Goal: Task Accomplishment & Management: Manage account settings

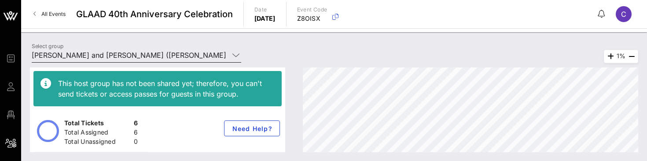
click at [140, 53] on input "[PERSON_NAME] and [PERSON_NAME] ([PERSON_NAME] [PERSON_NAME]) [[PERSON_NAME], […" at bounding box center [130, 55] width 197 height 14
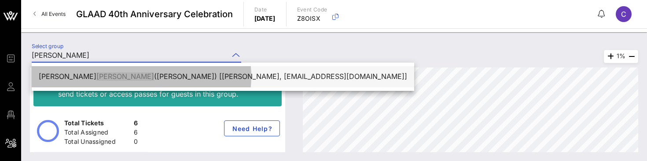
click at [101, 75] on div "[PERSON_NAME] ([PERSON_NAME]) [[PERSON_NAME], [EMAIL_ADDRESS][DOMAIN_NAME]]" at bounding box center [223, 76] width 369 height 8
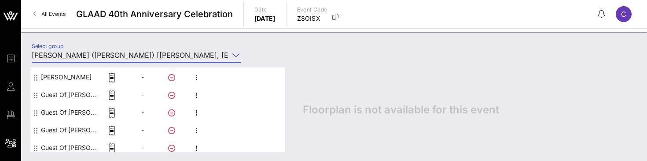
scroll to position [116, 0]
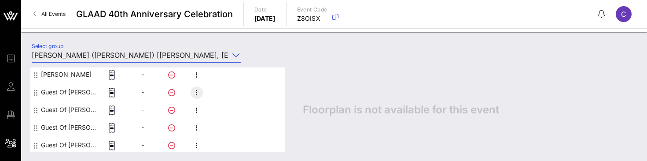
type input "[PERSON_NAME] ([PERSON_NAME]) [[PERSON_NAME], [EMAIL_ADDRESS][DOMAIN_NAME]]"
click at [196, 91] on icon "button" at bounding box center [197, 92] width 11 height 11
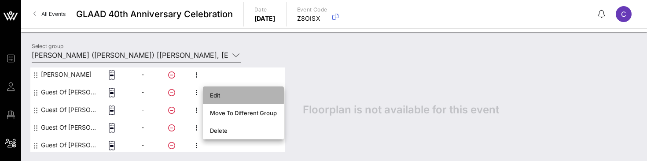
click at [218, 97] on div "Edit" at bounding box center [243, 95] width 67 height 7
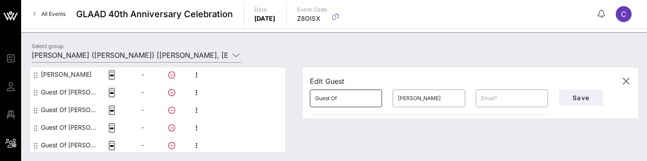
click at [337, 99] on input "Guest Of" at bounding box center [346, 98] width 62 height 14
type input "[PERSON_NAME]"
type input "Delbaere"
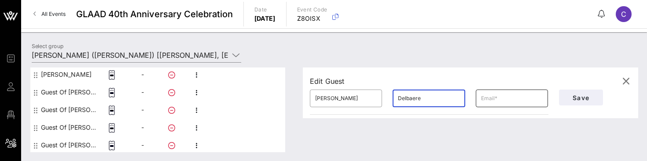
click at [494, 97] on input "text" at bounding box center [512, 98] width 62 height 14
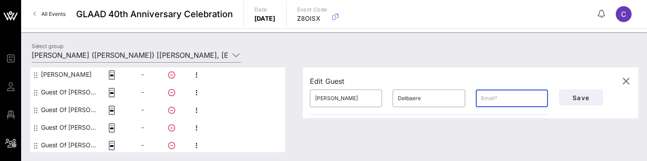
paste input "[EMAIL_ADDRESS][DOMAIN_NAME]"
type input "[EMAIL_ADDRESS][DOMAIN_NAME]"
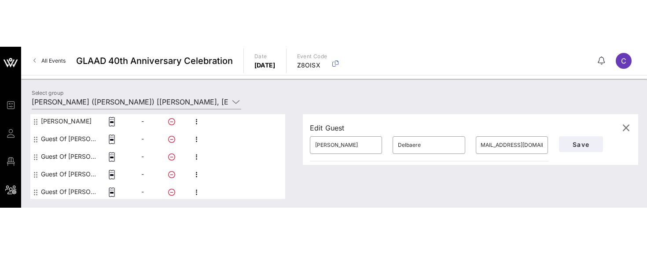
scroll to position [0, 0]
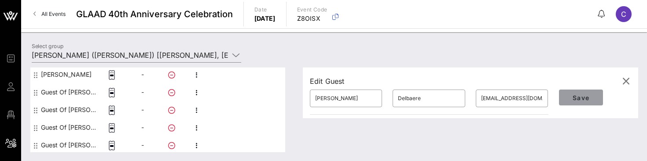
click at [573, 98] on span "Save" at bounding box center [581, 97] width 30 height 7
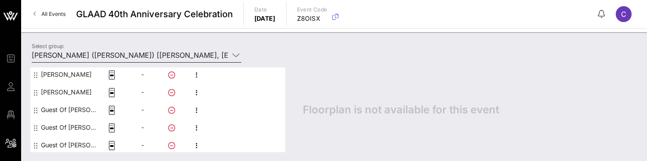
click at [184, 55] on input "[PERSON_NAME] ([PERSON_NAME]) [[PERSON_NAME], [EMAIL_ADDRESS][DOMAIN_NAME]]" at bounding box center [130, 55] width 197 height 14
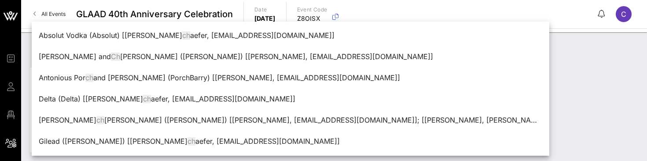
type input "c"
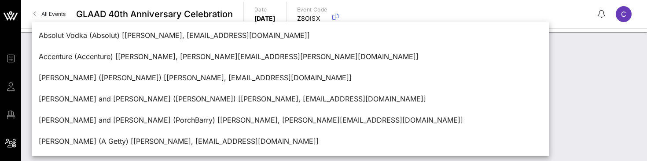
click at [591, 82] on div "Select group" at bounding box center [334, 96] width 626 height 129
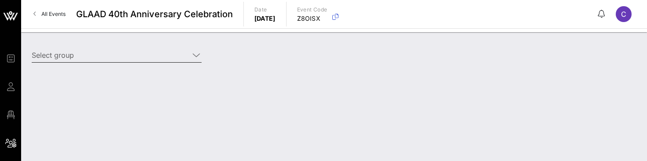
click at [121, 54] on input "Select group" at bounding box center [111, 55] width 158 height 14
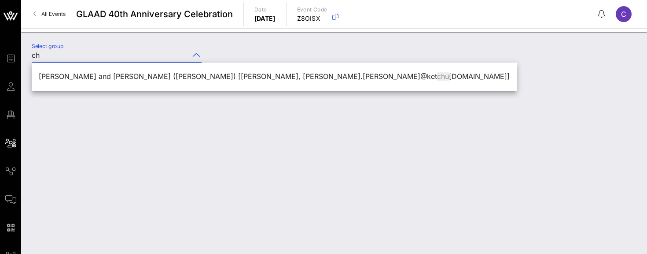
type input "c"
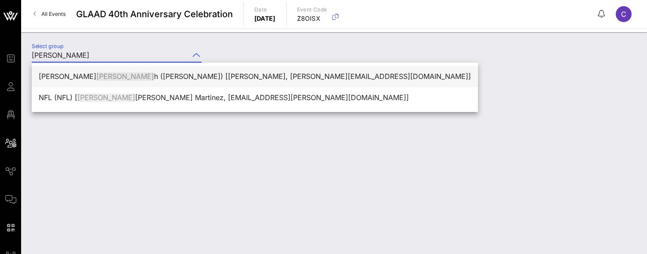
click at [102, 74] on div "[PERSON_NAME] [PERSON_NAME] ([PERSON_NAME]) [[PERSON_NAME], [PERSON_NAME][EMAIL…" at bounding box center [255, 76] width 433 height 8
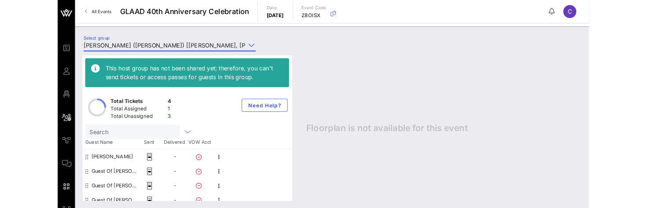
scroll to position [7, 0]
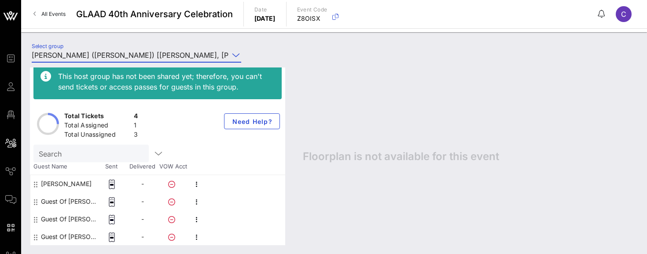
type input "[PERSON_NAME] ([PERSON_NAME]) [[PERSON_NAME], [PERSON_NAME][EMAIL_ADDRESS][DOMA…"
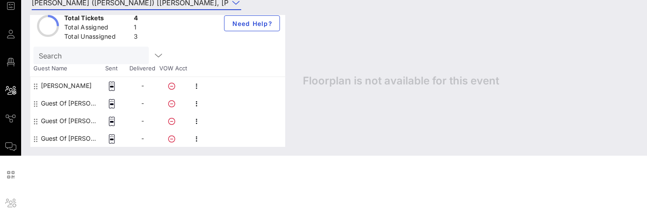
scroll to position [55, 0]
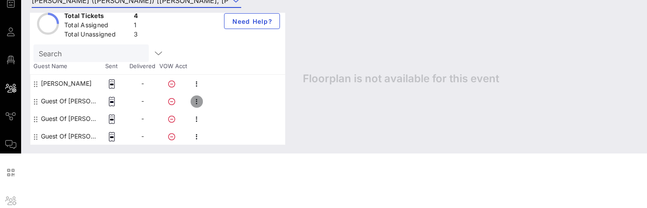
click at [197, 100] on icon "button" at bounding box center [197, 101] width 11 height 11
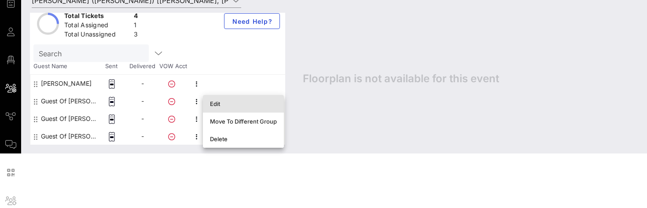
click at [229, 103] on div "Edit" at bounding box center [243, 103] width 67 height 7
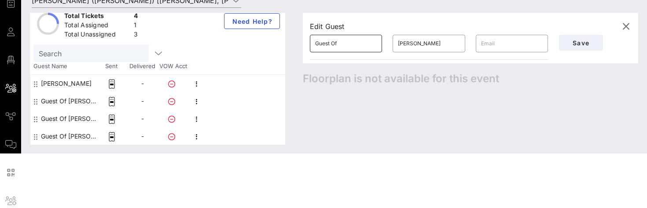
click at [344, 44] on input "Guest Of" at bounding box center [346, 44] width 62 height 14
type input "Ramcess"
type input "[PERSON_NAME]"
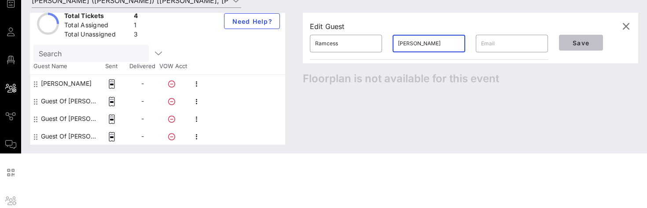
click at [574, 42] on span "Save" at bounding box center [581, 42] width 30 height 7
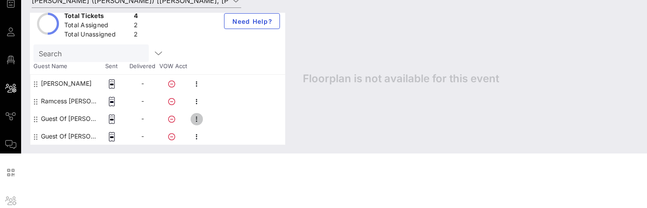
click at [196, 118] on icon "button" at bounding box center [197, 119] width 11 height 11
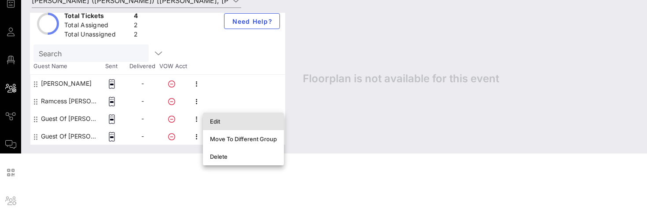
click at [229, 118] on div "Edit" at bounding box center [243, 121] width 67 height 7
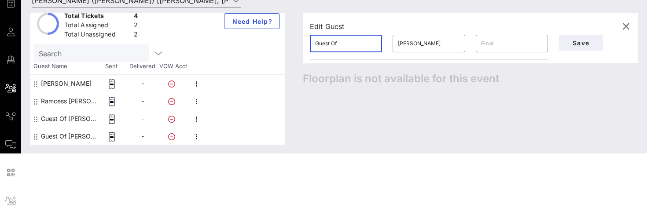
click at [353, 43] on input "Guest Of" at bounding box center [346, 44] width 62 height 14
type input "[PERSON_NAME]"
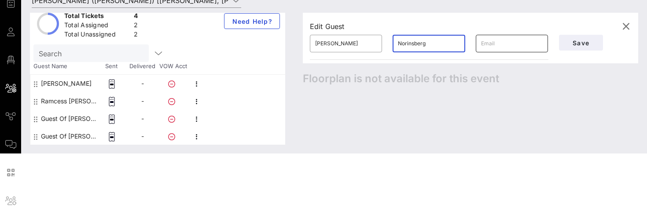
type input "Norinsberg"
click at [505, 45] on input "text" at bounding box center [512, 44] width 62 height 14
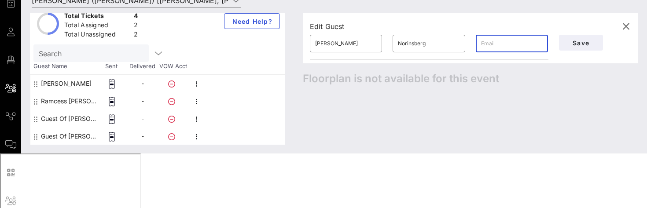
paste input "[PERSON_NAME][EMAIL_ADDRESS][DOMAIN_NAME]"
type input "[PERSON_NAME][EMAIL_ADDRESS][DOMAIN_NAME]"
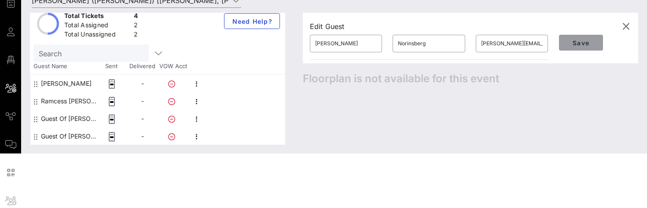
click at [575, 43] on span "Save" at bounding box center [581, 42] width 30 height 7
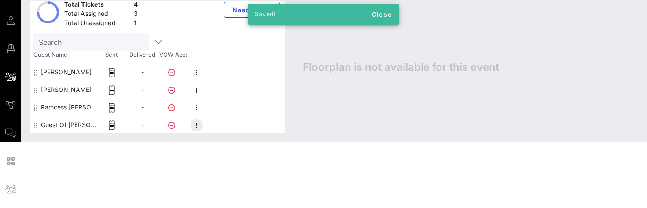
scroll to position [69, 0]
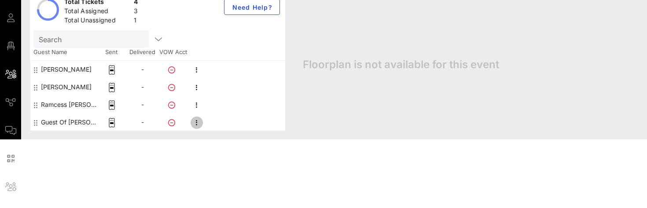
click at [196, 122] on icon "button" at bounding box center [197, 123] width 11 height 11
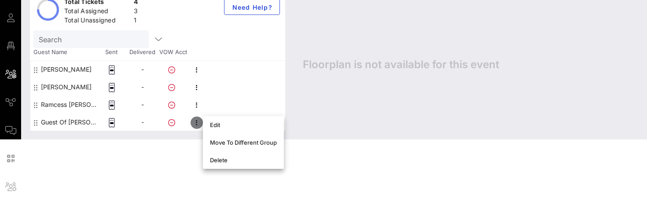
click at [196, 122] on icon "button" at bounding box center [197, 123] width 11 height 11
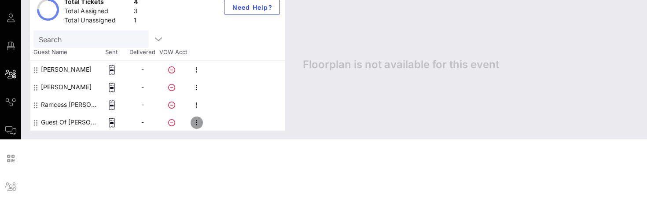
click at [200, 122] on icon "button" at bounding box center [197, 123] width 11 height 11
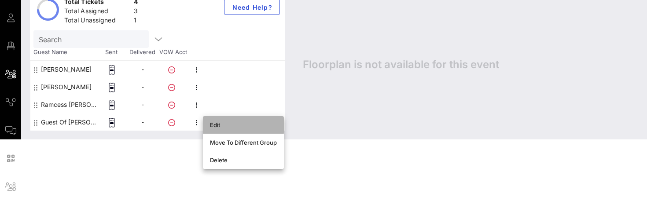
click at [214, 123] on div "Edit" at bounding box center [243, 125] width 67 height 7
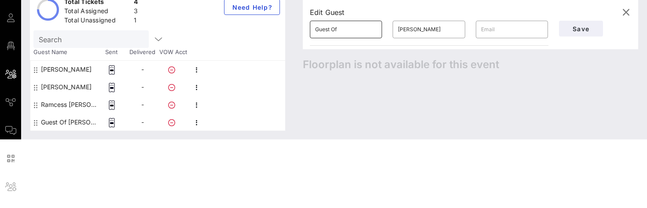
click at [347, 32] on input "Guest Of" at bounding box center [346, 29] width 62 height 14
type input "Caitlin"
type input "[PERSON_NAME]"
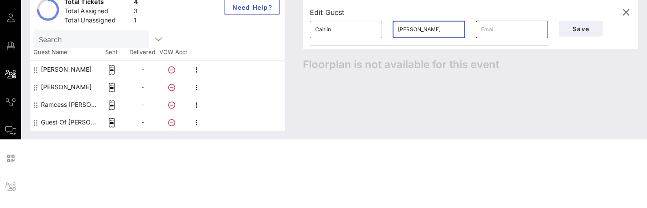
click at [506, 30] on input "text" at bounding box center [512, 29] width 62 height 14
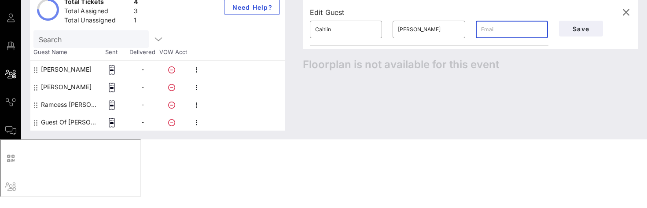
paste input "[PERSON_NAME][EMAIL_ADDRESS][DOMAIN_NAME]"
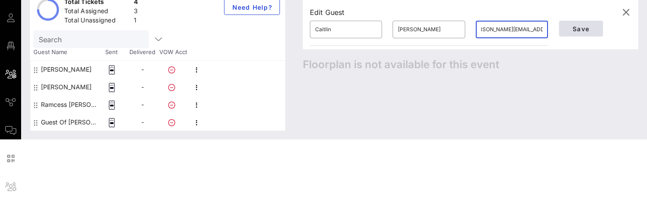
type input "[PERSON_NAME][EMAIL_ADDRESS][DOMAIN_NAME]"
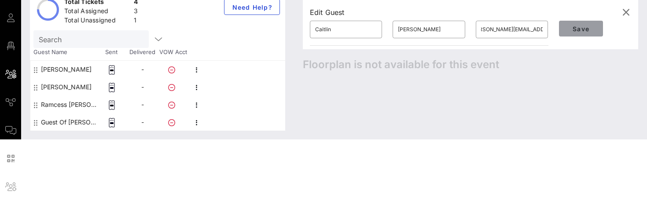
scroll to position [0, 0]
click at [583, 29] on span "Save" at bounding box center [581, 28] width 30 height 7
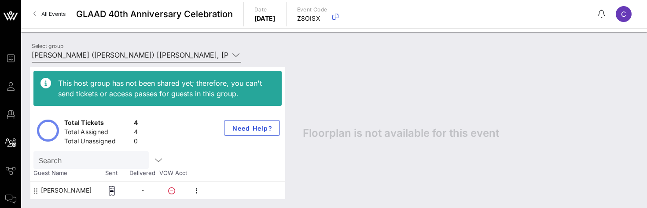
click at [114, 56] on input "[PERSON_NAME] ([PERSON_NAME]) [[PERSON_NAME], [PERSON_NAME][EMAIL_ADDRESS][DOMA…" at bounding box center [130, 55] width 197 height 14
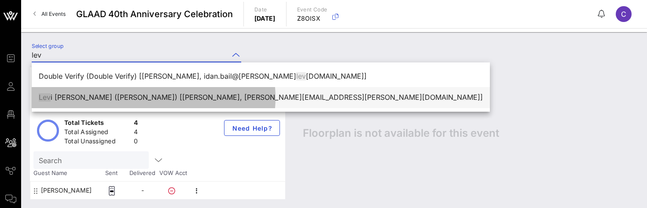
click at [68, 101] on div "[PERSON_NAME] ([PERSON_NAME]) [[PERSON_NAME], [PERSON_NAME][EMAIL_ADDRESS][PERS…" at bounding box center [261, 97] width 444 height 8
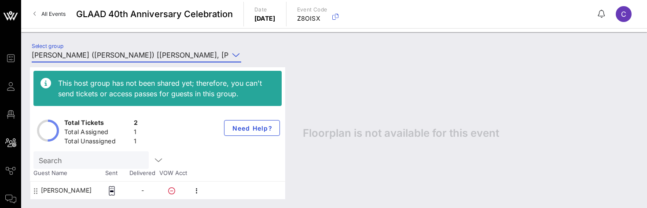
scroll to position [17, 0]
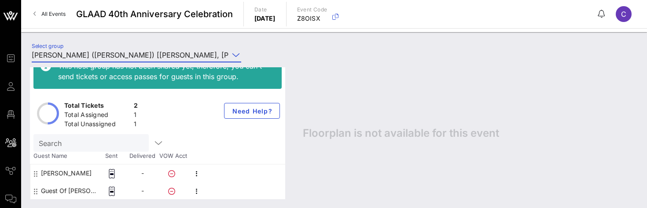
type input "[PERSON_NAME] ([PERSON_NAME]) [[PERSON_NAME], [PERSON_NAME][EMAIL_ADDRESS][PERS…"
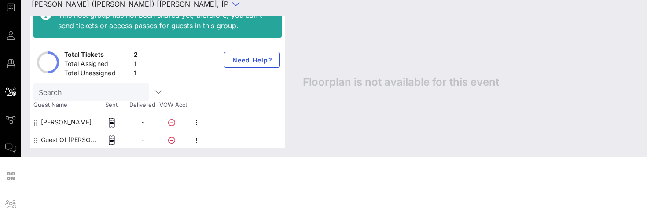
scroll to position [54, 0]
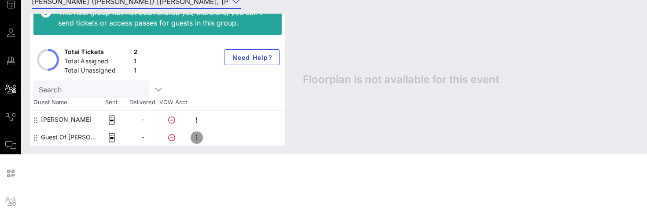
click at [197, 139] on icon "button" at bounding box center [197, 138] width 11 height 11
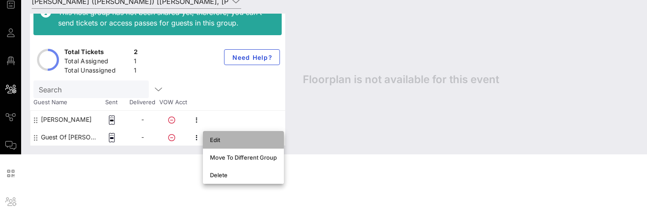
click at [219, 145] on div "Edit" at bounding box center [243, 140] width 67 height 14
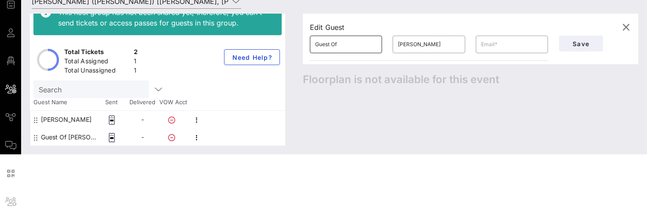
click at [342, 42] on input "Guest Of" at bounding box center [346, 44] width 62 height 14
type input "[PERSON_NAME]"
type input "Petkanas"
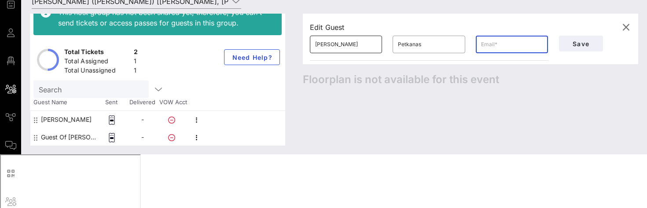
paste input "[EMAIL_ADDRESS][DOMAIN_NAME]"
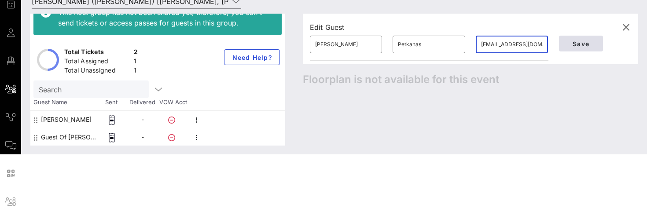
type input "[EMAIL_ADDRESS][DOMAIN_NAME]"
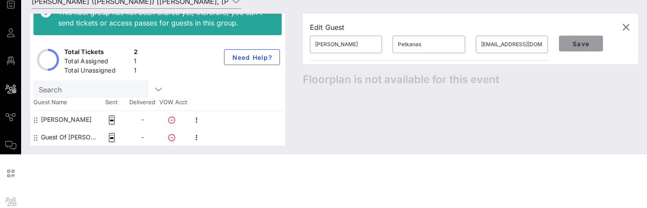
click at [577, 40] on span "Save" at bounding box center [581, 43] width 30 height 7
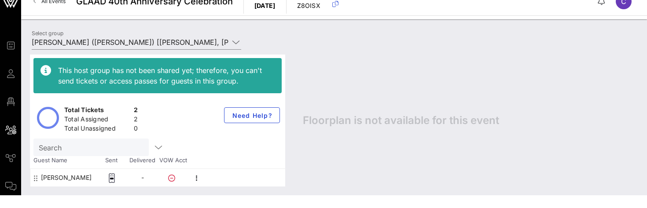
scroll to position [9, 0]
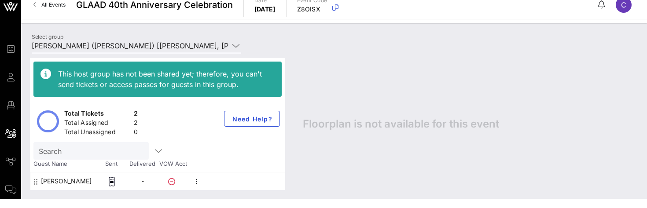
click at [181, 46] on input "[PERSON_NAME] ([PERSON_NAME]) [[PERSON_NAME], [PERSON_NAME][EMAIL_ADDRESS][PERS…" at bounding box center [130, 46] width 197 height 14
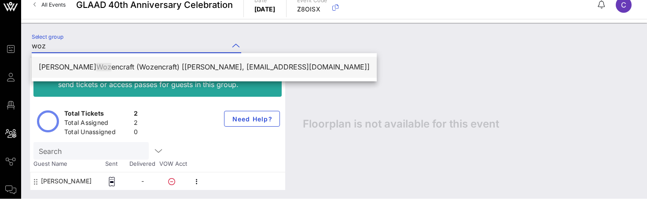
click at [172, 68] on div "[PERSON_NAME] encraft (Wozencraft) [[PERSON_NAME], [EMAIL_ADDRESS][DOMAIN_NAME]]" at bounding box center [204, 67] width 331 height 8
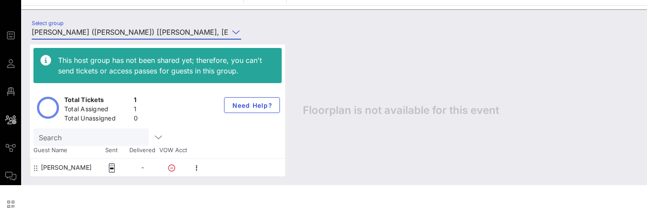
scroll to position [18, 0]
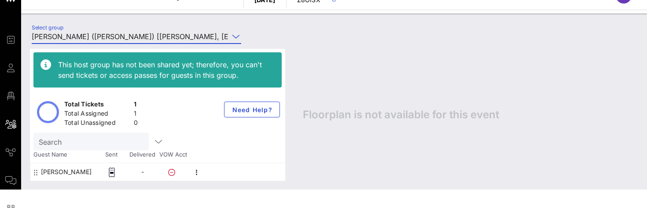
click at [180, 38] on input "[PERSON_NAME] ([PERSON_NAME]) [[PERSON_NAME], [EMAIL_ADDRESS][DOMAIN_NAME]]" at bounding box center [130, 37] width 197 height 14
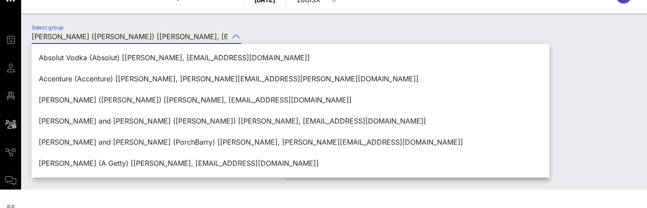
click at [288, 24] on div "Select group [PERSON_NAME] ([PERSON_NAME]) [[PERSON_NAME], [EMAIL_ADDRESS][DOMA…" at bounding box center [334, 37] width 616 height 31
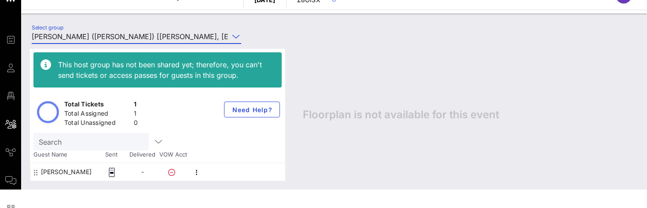
click at [194, 37] on input "[PERSON_NAME] ([PERSON_NAME]) [[PERSON_NAME], [EMAIL_ADDRESS][DOMAIN_NAME]]" at bounding box center [130, 37] width 197 height 14
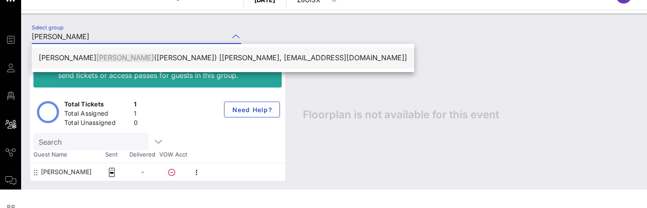
click at [141, 56] on div "[PERSON_NAME] ([PERSON_NAME]) [[PERSON_NAME], [EMAIL_ADDRESS][DOMAIN_NAME]]" at bounding box center [223, 58] width 369 height 8
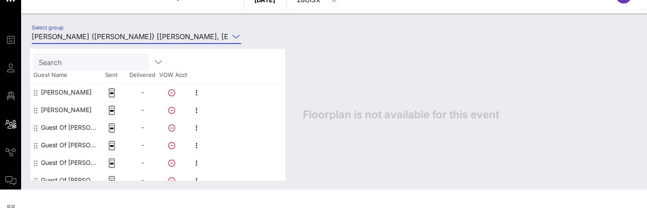
scroll to position [88, 0]
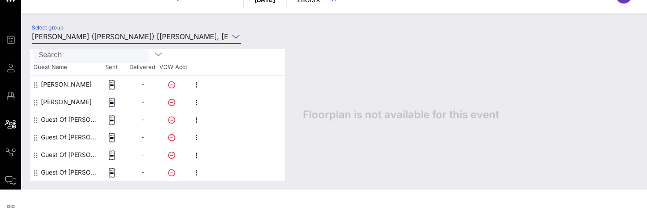
type input "[PERSON_NAME] ([PERSON_NAME]) [[PERSON_NAME], [EMAIL_ADDRESS][DOMAIN_NAME]]"
click at [196, 118] on icon "button" at bounding box center [197, 120] width 11 height 11
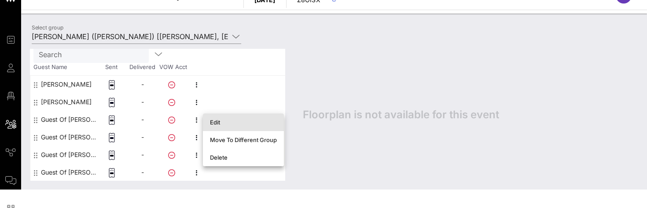
click at [212, 121] on div "Edit" at bounding box center [243, 122] width 67 height 7
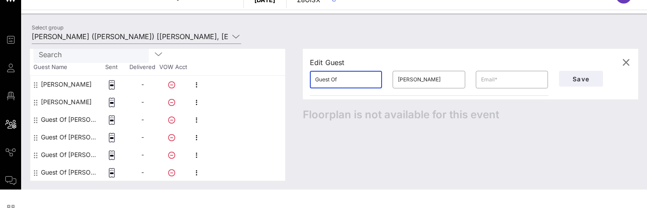
click at [340, 77] on input "Guest Of" at bounding box center [346, 80] width 62 height 14
type input "[PERSON_NAME]"
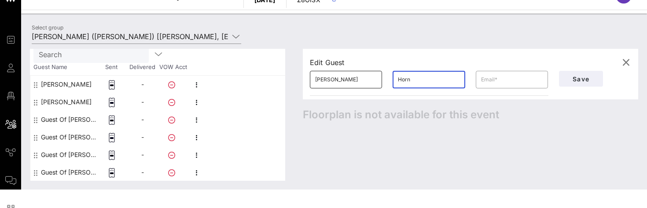
type input "Horn"
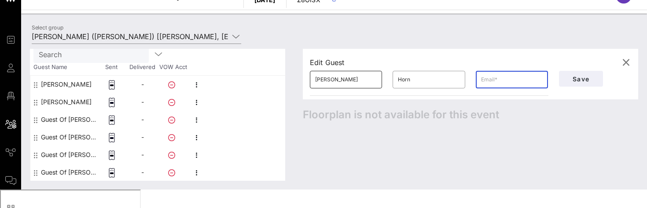
paste input "[PERSON_NAME][EMAIL_ADDRESS][PERSON_NAME][DOMAIN_NAME]"
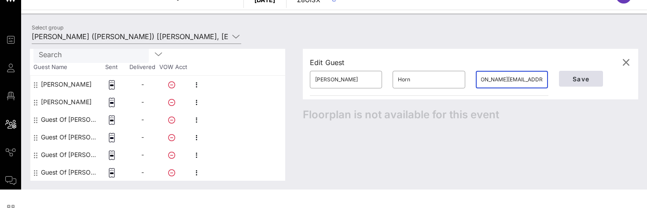
type input "[PERSON_NAME][EMAIL_ADDRESS][PERSON_NAME][DOMAIN_NAME]"
click at [575, 82] on span "Save" at bounding box center [581, 78] width 30 height 7
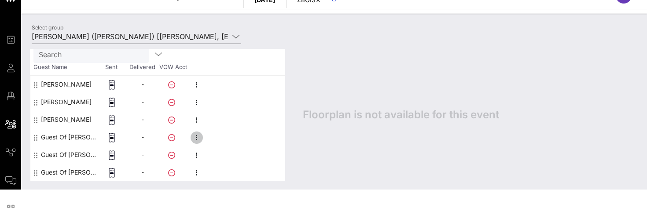
click at [197, 135] on icon "button" at bounding box center [197, 138] width 11 height 11
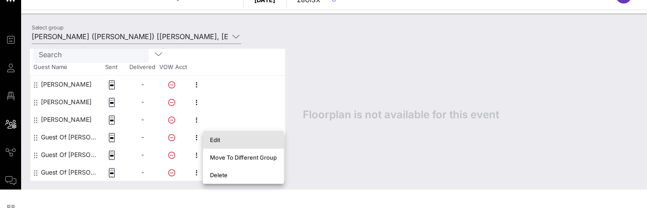
click at [218, 137] on div "Edit" at bounding box center [243, 140] width 67 height 7
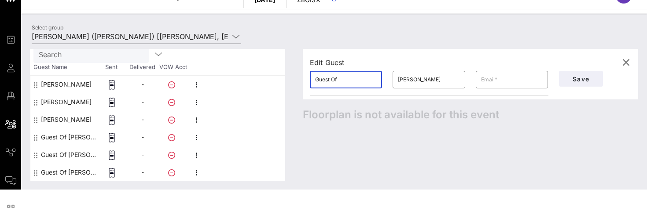
click at [343, 79] on input "Guest Of" at bounding box center [346, 80] width 62 height 14
type input "Mark"
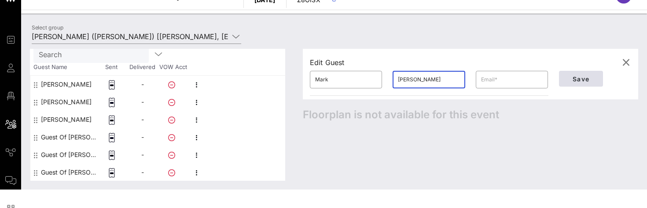
type input "[PERSON_NAME]"
click at [576, 80] on span "Save" at bounding box center [581, 78] width 30 height 7
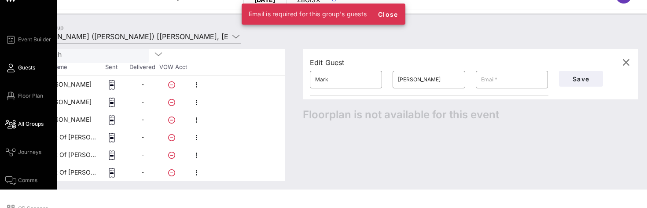
click at [26, 69] on span "Guests" at bounding box center [26, 68] width 17 height 8
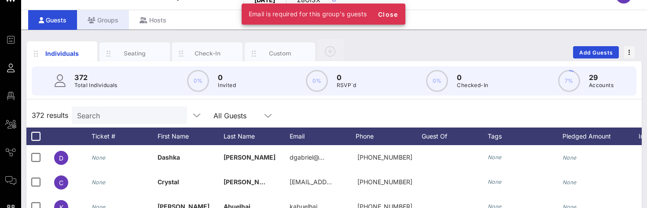
click at [112, 24] on div "Groups" at bounding box center [103, 20] width 52 height 20
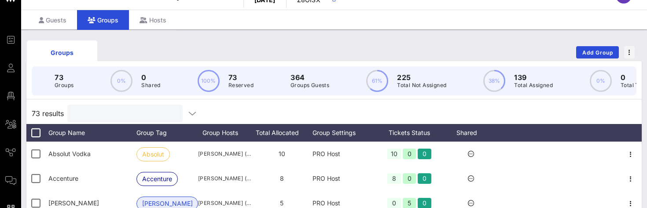
click at [122, 117] on input "text" at bounding box center [124, 113] width 103 height 11
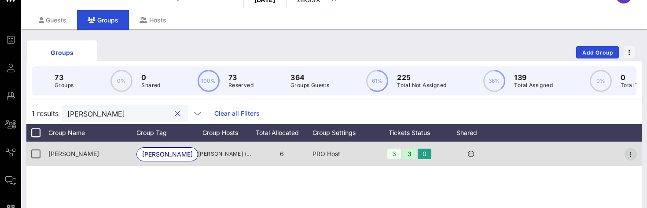
type input "[PERSON_NAME]"
click at [630, 155] on icon "button" at bounding box center [631, 154] width 11 height 11
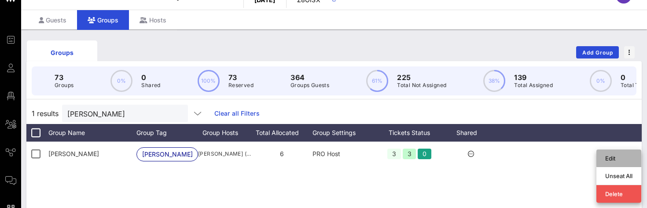
click at [617, 162] on div "Edit" at bounding box center [619, 158] width 27 height 7
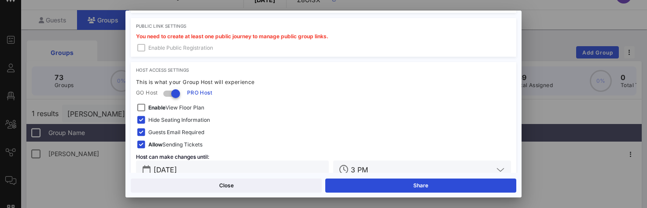
scroll to position [254, 0]
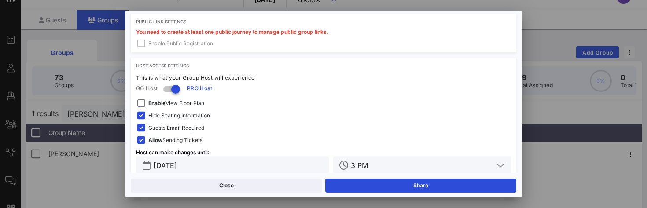
click at [164, 129] on span "Guests Email Required" at bounding box center [176, 128] width 56 height 9
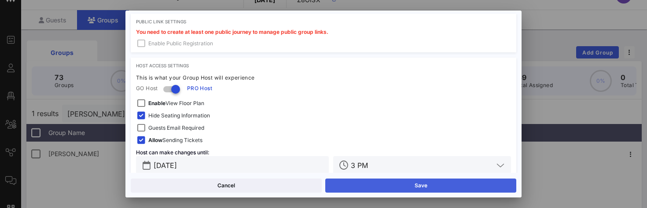
click at [392, 187] on button "Save" at bounding box center [420, 186] width 191 height 14
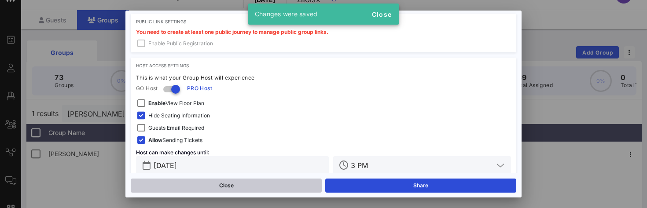
click at [251, 185] on button "Close" at bounding box center [226, 186] width 191 height 14
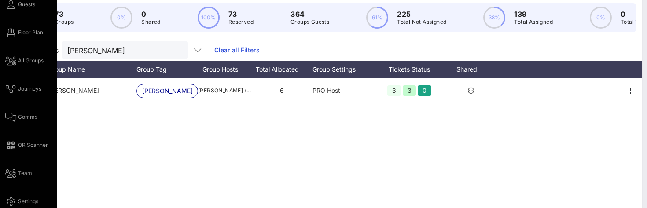
scroll to position [90, 0]
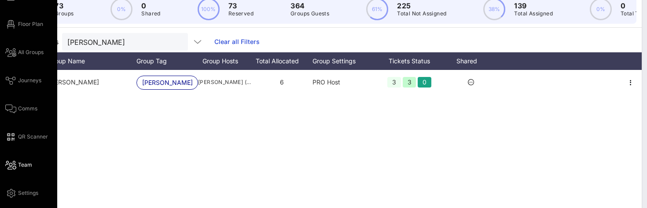
click at [25, 166] on span "Team" at bounding box center [25, 165] width 14 height 8
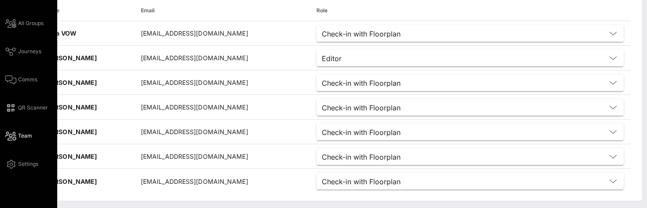
scroll to position [121, 0]
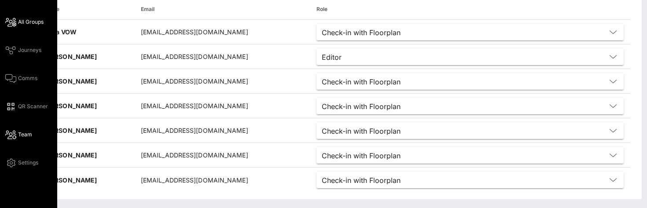
click at [33, 22] on span "All Groups" at bounding box center [31, 22] width 26 height 8
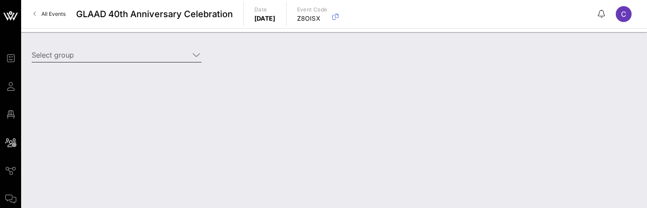
click at [105, 59] on input "Select group" at bounding box center [111, 55] width 158 height 14
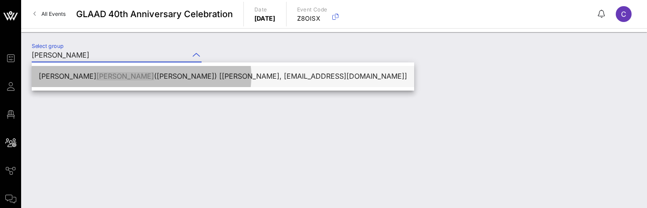
click at [114, 76] on div "[PERSON_NAME] ([PERSON_NAME]) [[PERSON_NAME], [EMAIL_ADDRESS][DOMAIN_NAME]]" at bounding box center [223, 76] width 369 height 8
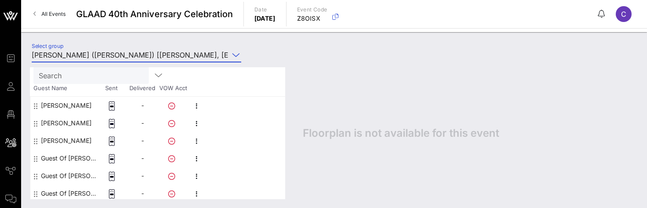
scroll to position [88, 0]
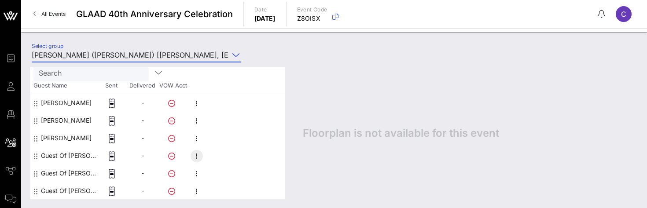
type input "[PERSON_NAME] ([PERSON_NAME]) [[PERSON_NAME], [EMAIL_ADDRESS][DOMAIN_NAME]]"
click at [197, 159] on icon "button" at bounding box center [197, 156] width 11 height 11
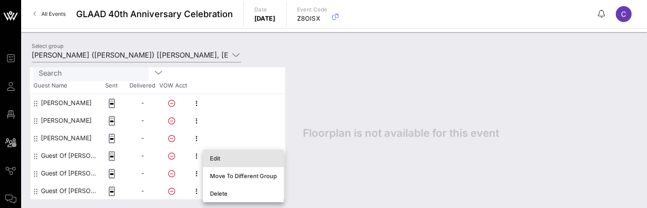
click at [225, 157] on div "Edit" at bounding box center [243, 158] width 67 height 7
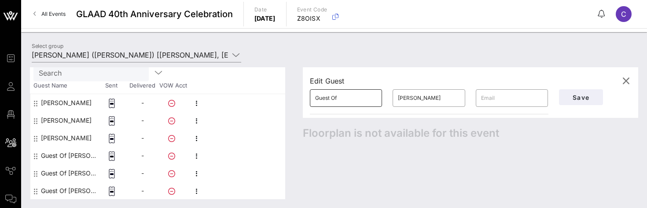
click at [344, 102] on input "Guest Of" at bounding box center [346, 98] width 62 height 14
type input "Mark"
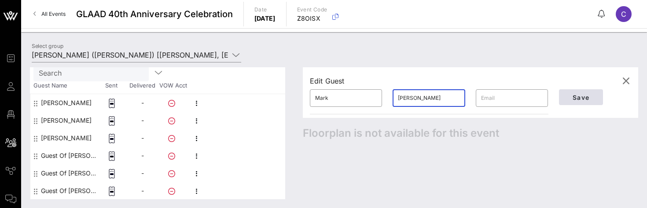
type input "[PERSON_NAME]"
click at [572, 99] on span "Save" at bounding box center [581, 97] width 30 height 7
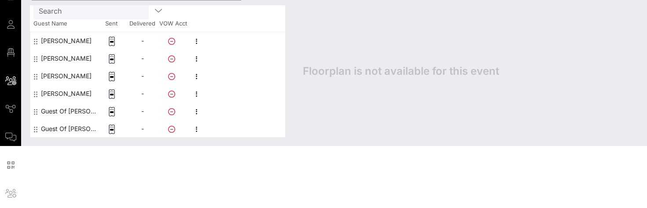
scroll to position [65, 0]
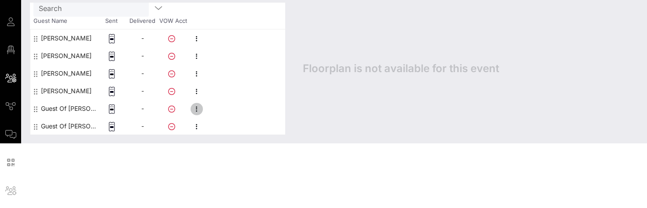
click at [197, 108] on icon "button" at bounding box center [197, 109] width 11 height 11
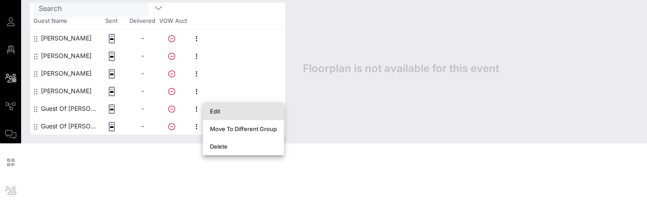
click at [212, 110] on div "Edit" at bounding box center [243, 111] width 67 height 7
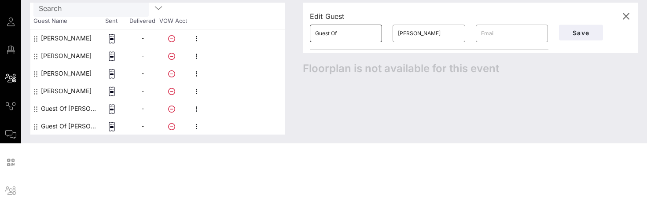
click at [346, 32] on input "Guest Of" at bounding box center [346, 33] width 62 height 14
type input "Nida"
type input "[DEMOGRAPHIC_DATA]"
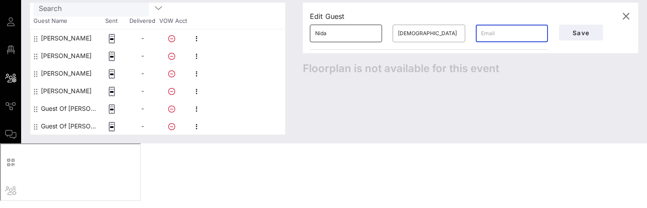
paste input "[EMAIL_ADDRESS][DOMAIN_NAME]"
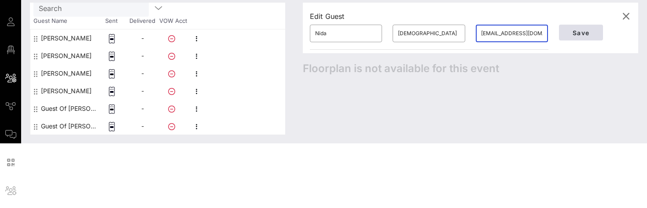
type input "[EMAIL_ADDRESS][DOMAIN_NAME]"
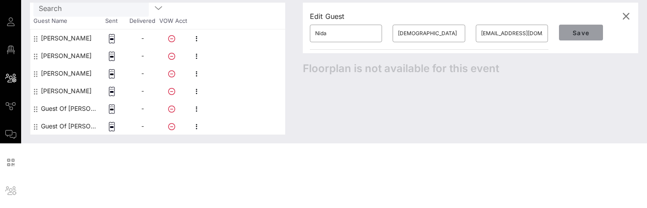
click at [579, 30] on span "Save" at bounding box center [581, 32] width 30 height 7
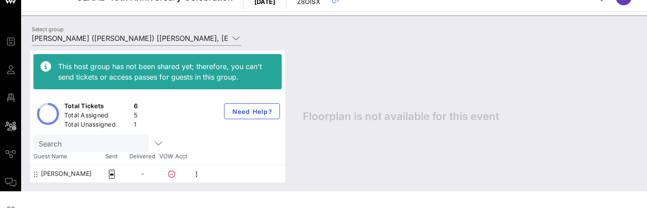
scroll to position [16, 0]
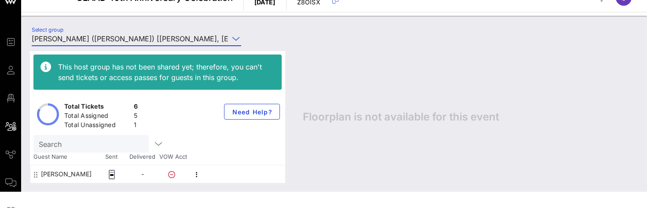
click at [125, 35] on input "[PERSON_NAME] ([PERSON_NAME]) [[PERSON_NAME], [EMAIL_ADDRESS][DOMAIN_NAME]]" at bounding box center [130, 39] width 197 height 14
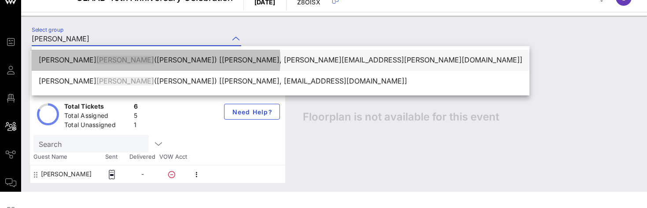
click at [152, 57] on div "[PERSON_NAME] ([PERSON_NAME]) [[PERSON_NAME], [PERSON_NAME][EMAIL_ADDRESS][PERS…" at bounding box center [281, 60] width 484 height 8
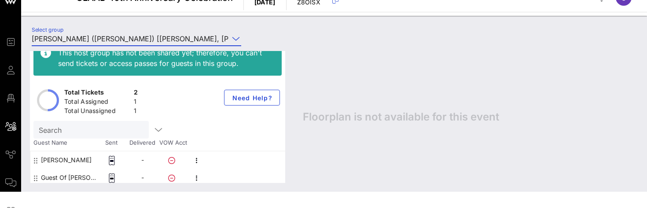
scroll to position [17, 0]
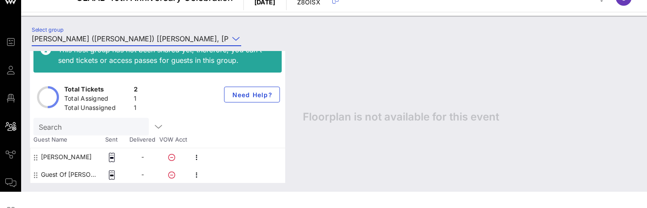
click at [181, 37] on input "[PERSON_NAME] ([PERSON_NAME]) [[PERSON_NAME], [PERSON_NAME][EMAIL_ADDRESS][PERS…" at bounding box center [130, 39] width 197 height 14
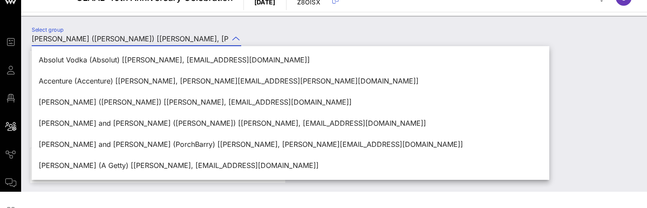
click at [255, 37] on div "Select group [PERSON_NAME] ([PERSON_NAME]) [[PERSON_NAME], [PERSON_NAME][EMAIL_…" at bounding box center [140, 40] width 229 height 31
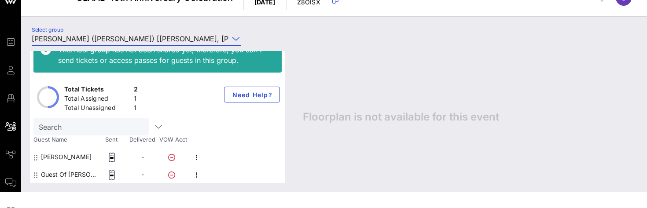
click at [200, 38] on input "[PERSON_NAME] ([PERSON_NAME]) [[PERSON_NAME], [PERSON_NAME][EMAIL_ADDRESS][PERS…" at bounding box center [130, 39] width 197 height 14
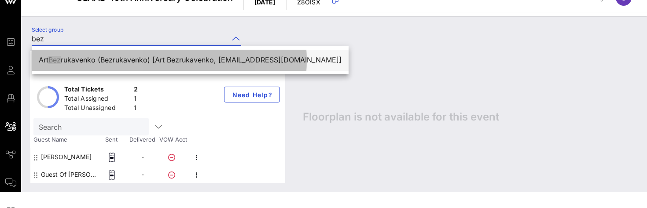
click at [180, 63] on div "Art Bez rukavenko (Bezrukavenko) [Art Bezrukavenko, [EMAIL_ADDRESS][DOMAIN_NAME…" at bounding box center [190, 60] width 303 height 8
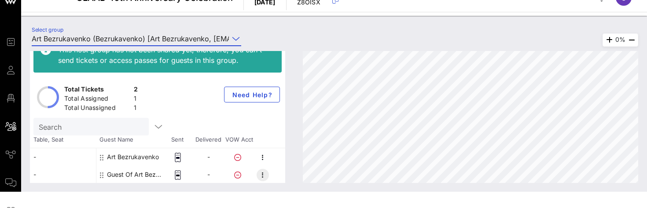
type input "Art Bezrukavenko (Bezrukavenko) [Art Bezrukavenko, [EMAIL_ADDRESS][DOMAIN_NAME]]"
click at [263, 177] on icon "button" at bounding box center [263, 175] width 11 height 11
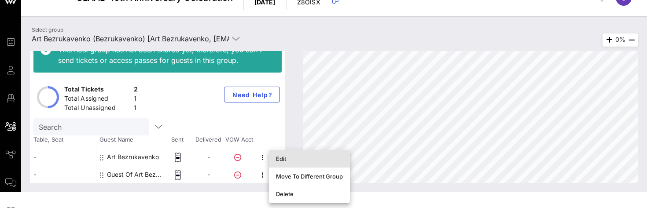
click at [282, 158] on div "Edit" at bounding box center [309, 158] width 67 height 7
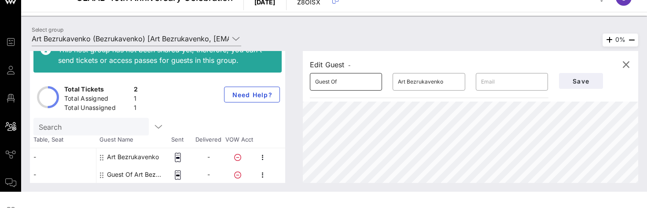
click at [345, 81] on input "Guest Of" at bounding box center [346, 82] width 62 height 14
type input "[PERSON_NAME]"
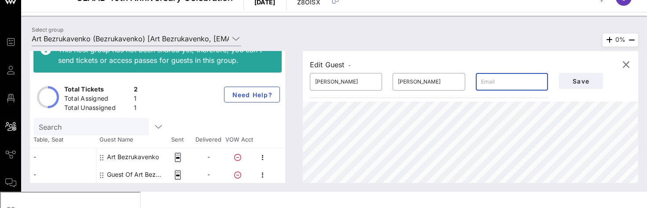
click at [499, 80] on input "text" at bounding box center [512, 82] width 62 height 14
paste input "[EMAIL_ADDRESS][DOMAIN_NAME]"
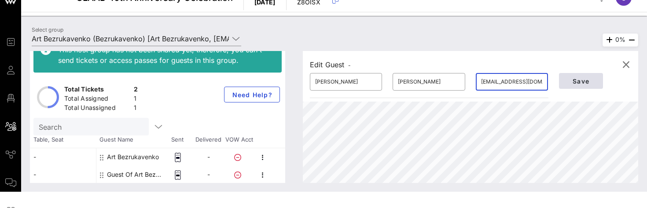
type input "[EMAIL_ADDRESS][DOMAIN_NAME]"
click at [587, 81] on span "Save" at bounding box center [581, 81] width 30 height 7
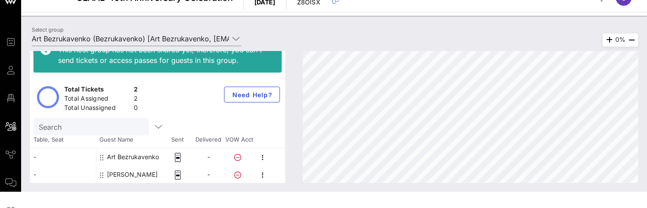
scroll to position [3, 0]
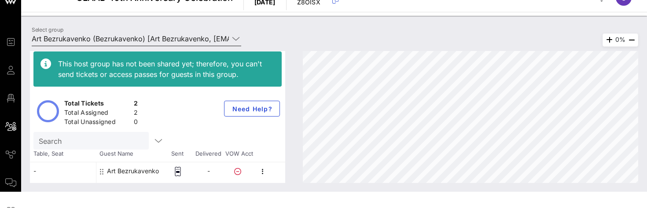
click at [185, 37] on input "Art Bezrukavenko (Bezrukavenko) [Art Bezrukavenko, [EMAIL_ADDRESS][DOMAIN_NAME]]" at bounding box center [130, 39] width 197 height 14
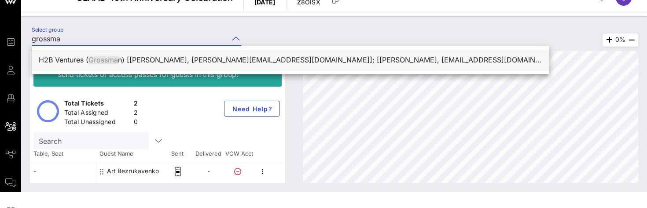
click at [185, 60] on div "H2B Ventures ( Grossma n) [[PERSON_NAME], [PERSON_NAME][EMAIL_ADDRESS][DOMAIN_N…" at bounding box center [291, 60] width 504 height 8
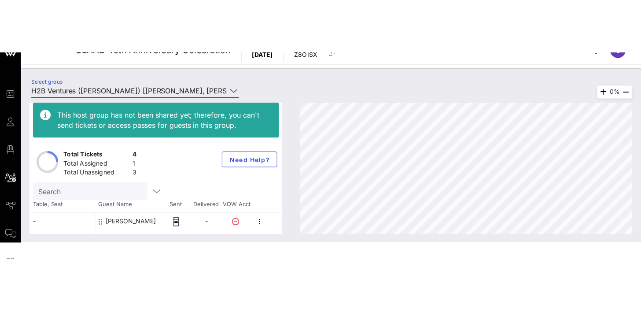
scroll to position [0, 0]
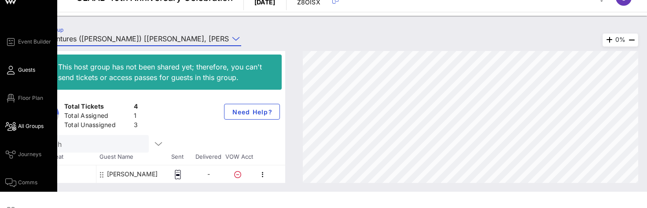
type input "H2B Ventures ([PERSON_NAME]) [[PERSON_NAME], [PERSON_NAME][EMAIL_ADDRESS][DOMAI…"
click at [24, 68] on span "Guests" at bounding box center [26, 70] width 17 height 8
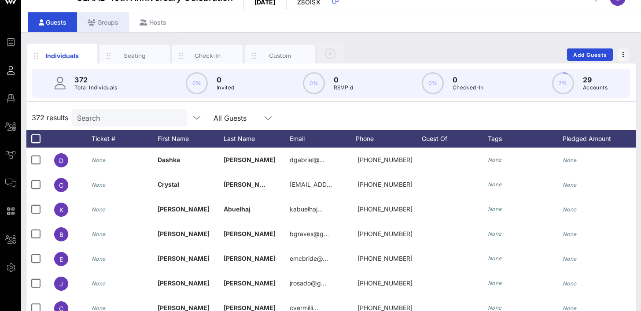
click at [106, 20] on div "Groups" at bounding box center [103, 22] width 52 height 20
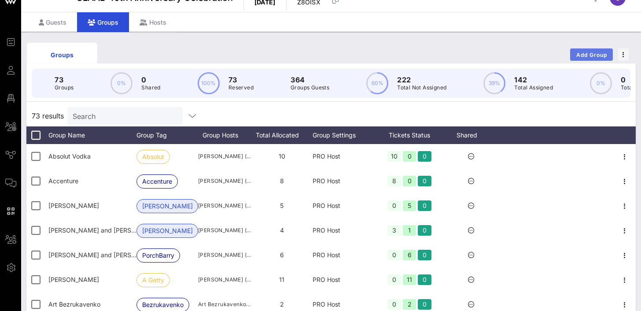
click at [600, 51] on button "Add Group" at bounding box center [591, 54] width 43 height 12
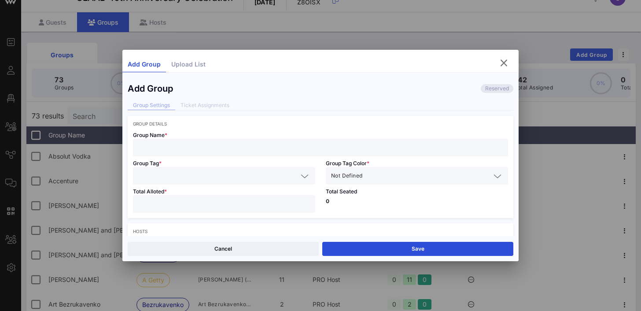
click at [167, 147] on input "text" at bounding box center [320, 147] width 365 height 11
type input "[PERSON_NAME]"
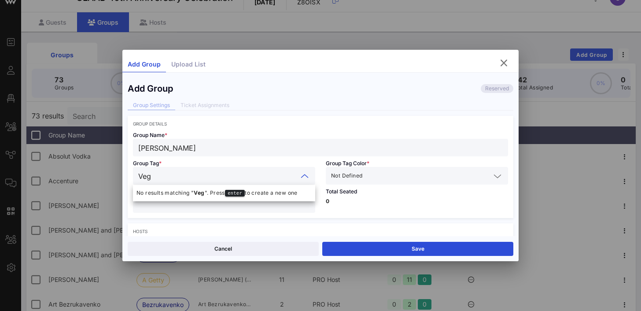
type input "[PERSON_NAME]"
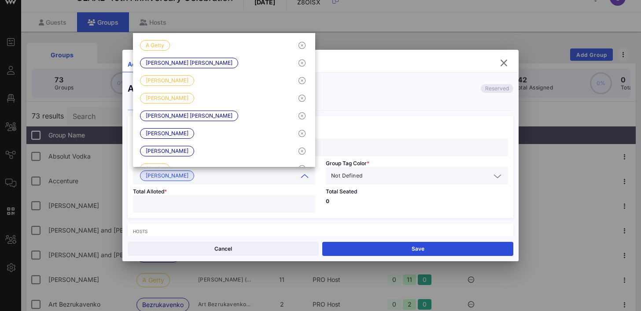
click at [384, 176] on input "text" at bounding box center [427, 175] width 126 height 11
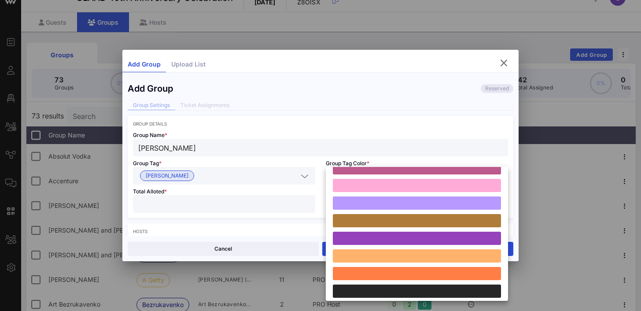
scroll to position [243, 0]
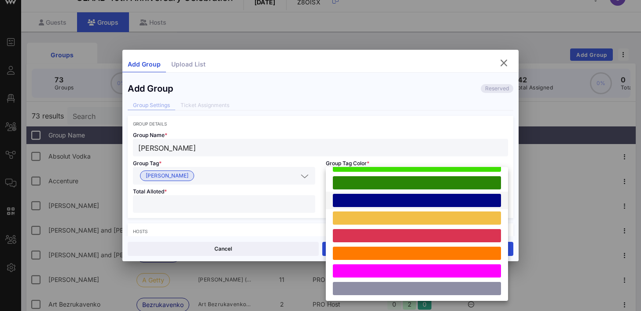
click at [384, 197] on div at bounding box center [417, 200] width 168 height 13
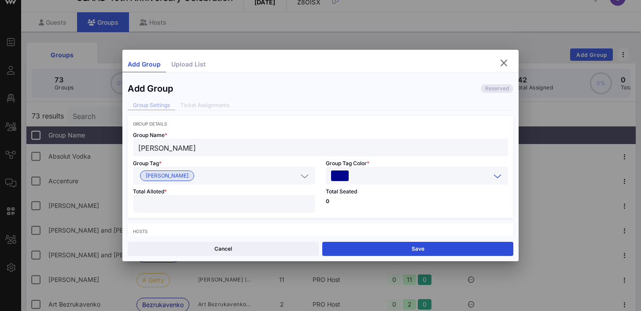
click at [235, 205] on input "number" at bounding box center [224, 203] width 172 height 11
type input "*"
click at [355, 205] on div "Total Seated 0" at bounding box center [417, 201] width 193 height 33
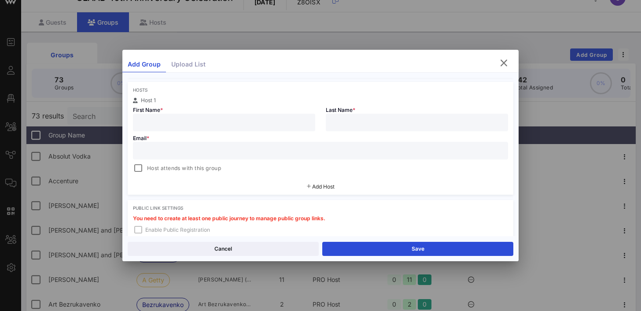
scroll to position [170, 0]
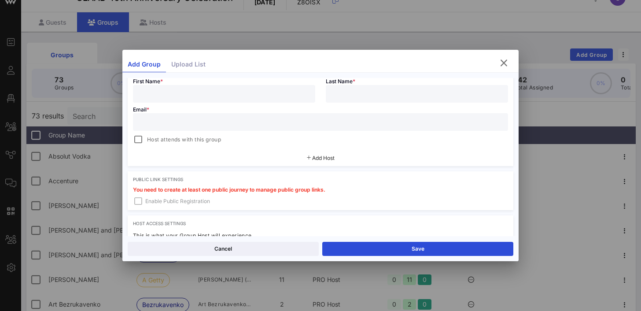
click at [249, 93] on input "text" at bounding box center [224, 93] width 172 height 11
type input "[PERSON_NAME]"
paste input "[EMAIL_ADDRESS][DOMAIN_NAME]"
type input "[EMAIL_ADDRESS][DOMAIN_NAME]"
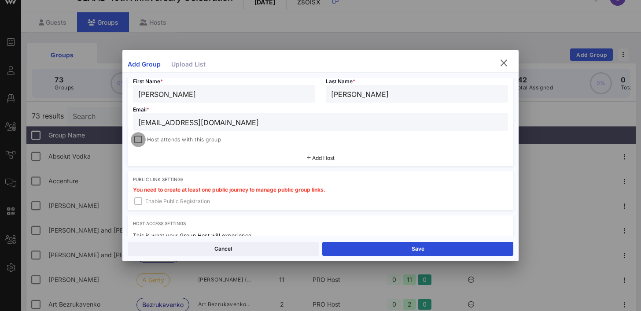
click at [140, 137] on div at bounding box center [138, 139] width 12 height 12
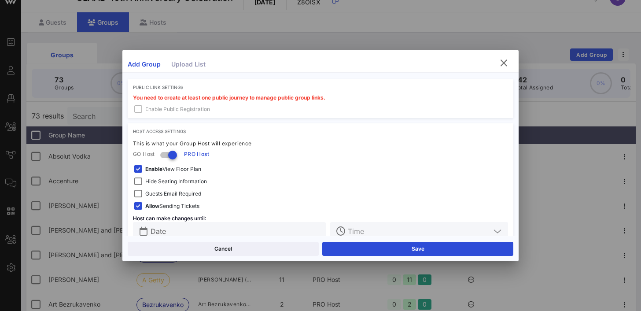
scroll to position [280, 0]
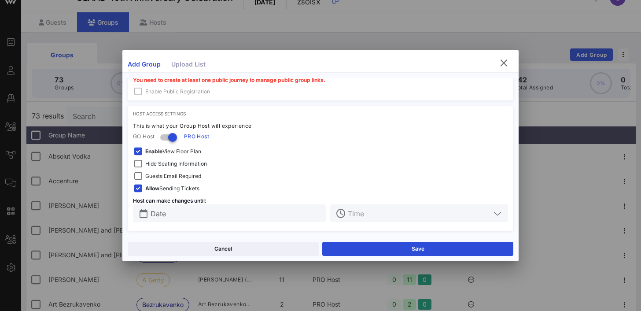
click at [153, 152] on strong "Enable" at bounding box center [153, 151] width 17 height 7
click at [154, 165] on span "Hide Seating Information" at bounding box center [176, 163] width 62 height 9
click at [216, 211] on input "Date" at bounding box center [236, 212] width 170 height 11
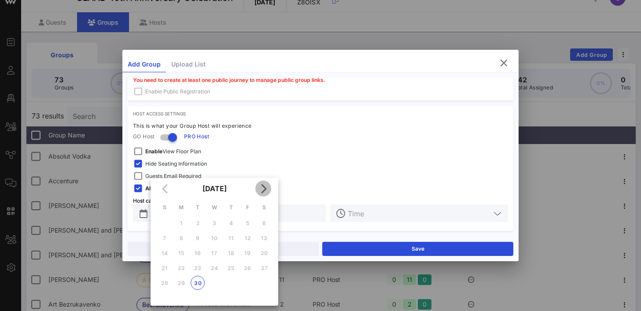
click at [267, 190] on icon "Next month" at bounding box center [263, 188] width 11 height 11
click at [251, 224] on div "3" at bounding box center [247, 223] width 14 height 7
type input "[DATE]"
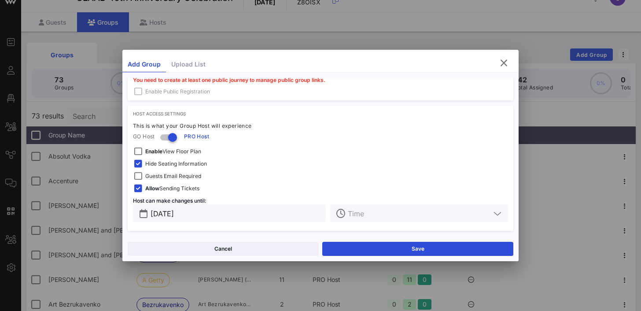
click at [362, 217] on input "text" at bounding box center [419, 212] width 143 height 11
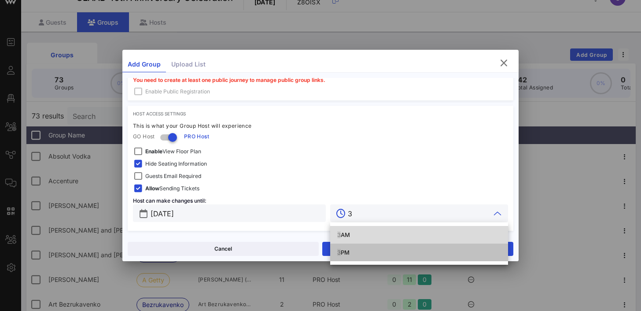
click at [351, 251] on div "3 PM" at bounding box center [419, 252] width 164 height 7
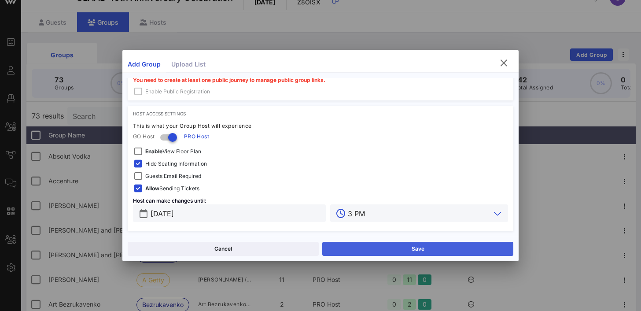
type input "3 PM"
click at [392, 247] on button "Save" at bounding box center [417, 249] width 191 height 14
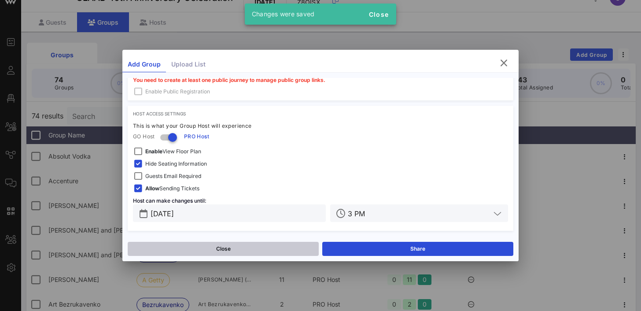
click at [277, 248] on button "Close" at bounding box center [223, 249] width 191 height 14
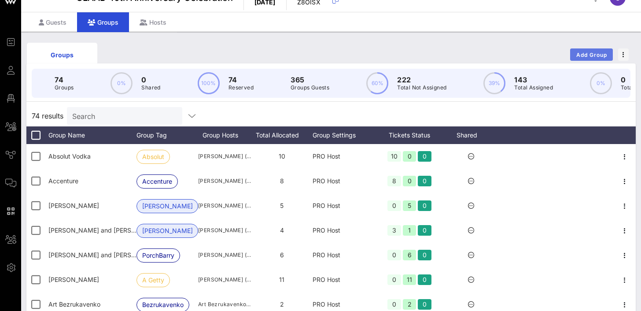
click at [588, 52] on span "Add Group" at bounding box center [592, 55] width 32 height 7
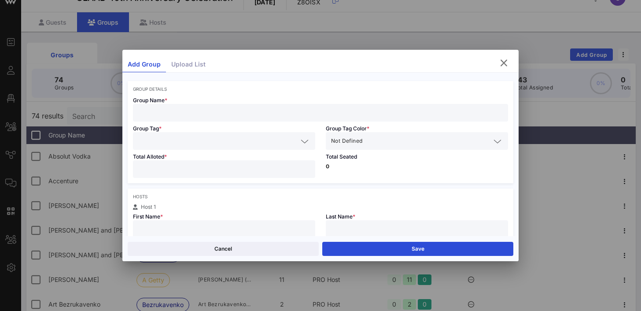
scroll to position [42, 0]
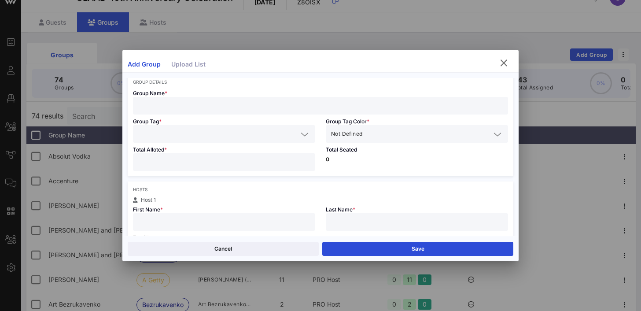
click at [158, 219] on input "text" at bounding box center [224, 221] width 172 height 11
type input "[PERSON_NAME]"
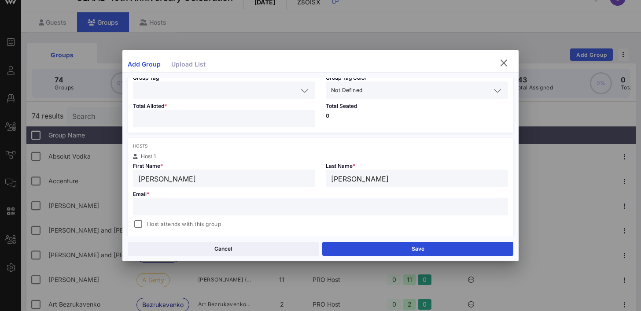
scroll to position [96, 0]
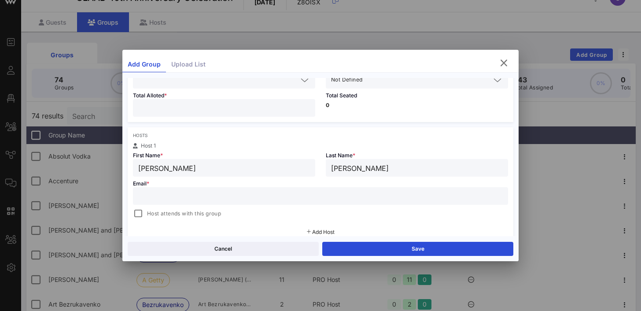
type input "[PERSON_NAME]"
paste input "[PERSON_NAME][EMAIL_ADDRESS][PERSON_NAME][DOMAIN_NAME]"
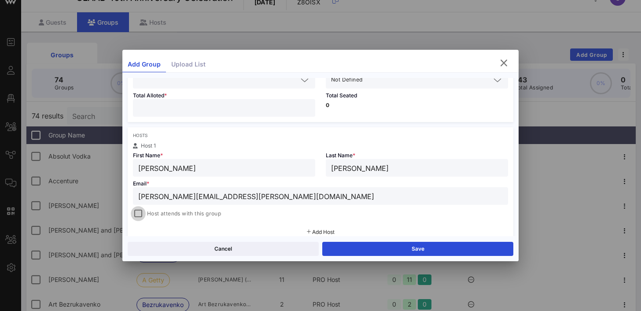
type input "[PERSON_NAME][EMAIL_ADDRESS][PERSON_NAME][DOMAIN_NAME]"
click at [144, 211] on div at bounding box center [138, 213] width 12 height 12
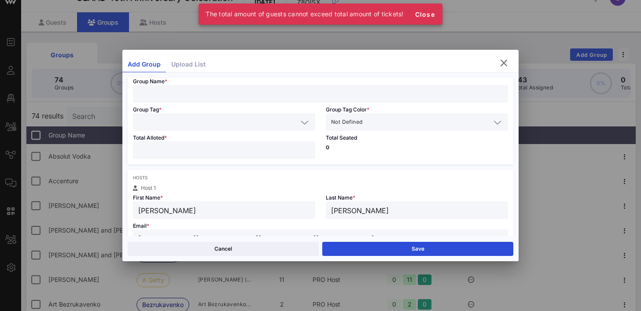
scroll to position [44, 0]
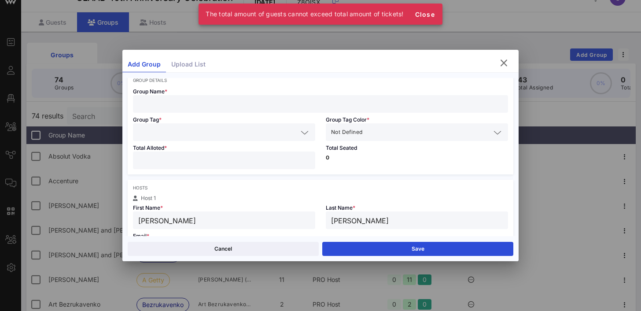
click at [186, 103] on input "text" at bounding box center [320, 103] width 365 height 11
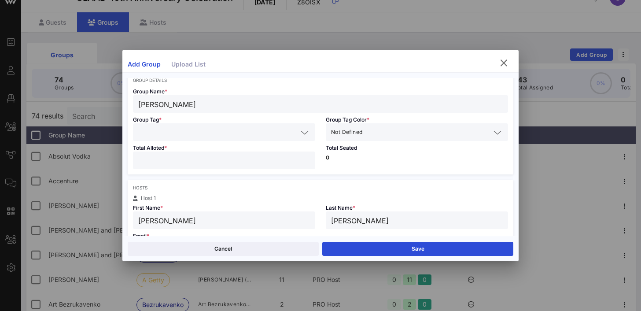
type input "[PERSON_NAME]"
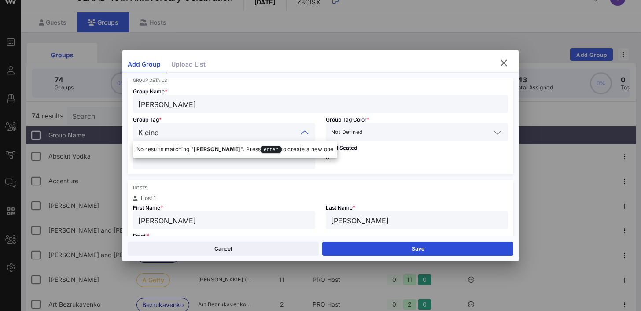
type input "[PERSON_NAME]"
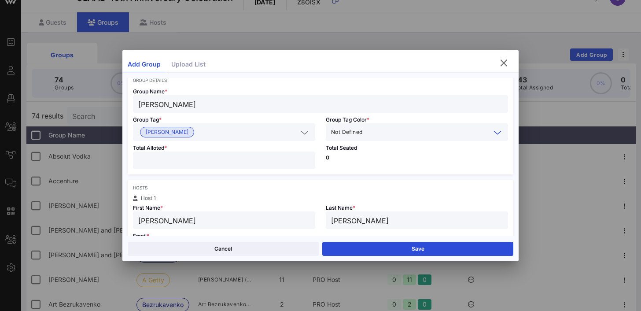
click at [385, 134] on input "text" at bounding box center [427, 131] width 126 height 11
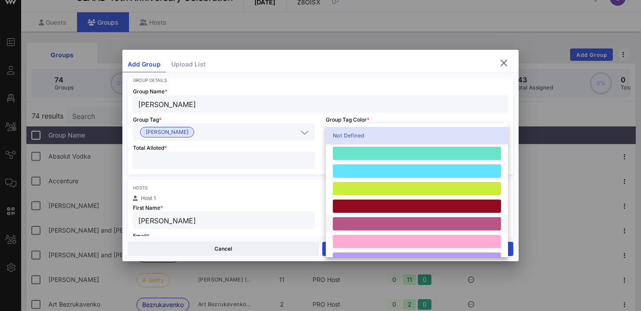
scroll to position [243, 0]
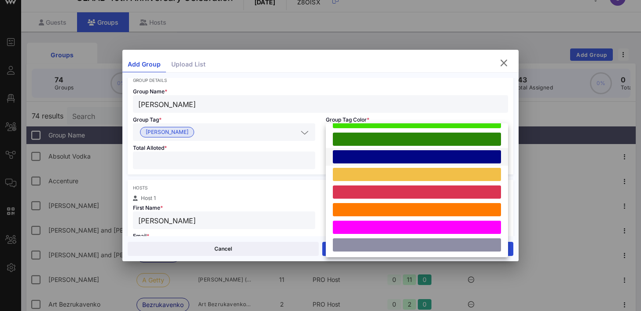
click at [383, 154] on div at bounding box center [417, 156] width 168 height 13
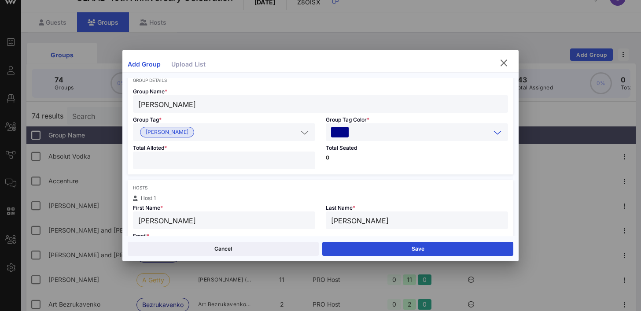
click at [267, 161] on input "number" at bounding box center [224, 160] width 172 height 11
type input "*"
click at [359, 168] on div "Total Seated 0" at bounding box center [417, 157] width 193 height 33
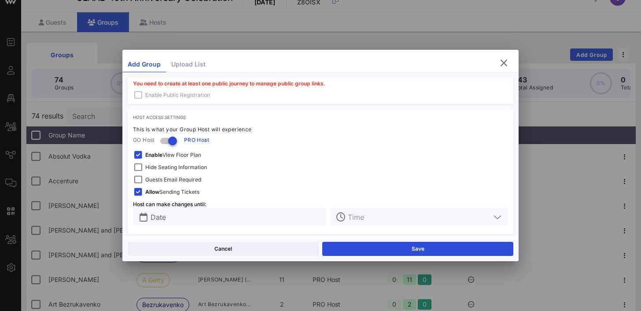
scroll to position [280, 0]
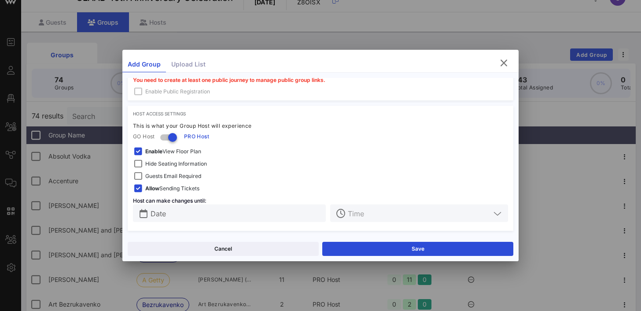
click at [155, 150] on strong "Enable" at bounding box center [153, 151] width 17 height 7
click at [156, 161] on span "Hide Seating Information" at bounding box center [176, 163] width 62 height 9
click at [280, 212] on input "Date" at bounding box center [236, 212] width 170 height 11
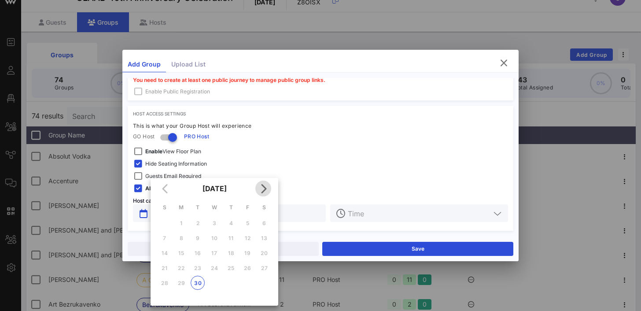
click at [262, 187] on icon "Next month" at bounding box center [263, 188] width 11 height 11
click at [248, 222] on div "3" at bounding box center [247, 223] width 14 height 7
type input "[DATE]"
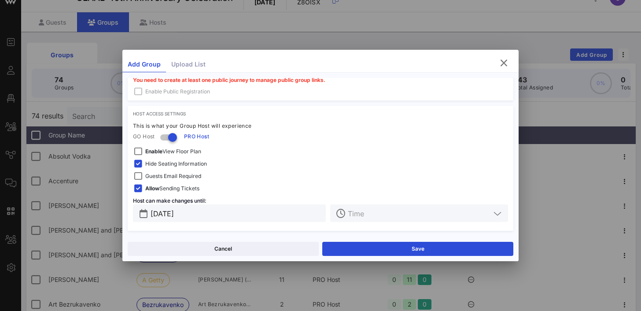
click at [356, 214] on input "text" at bounding box center [419, 212] width 143 height 11
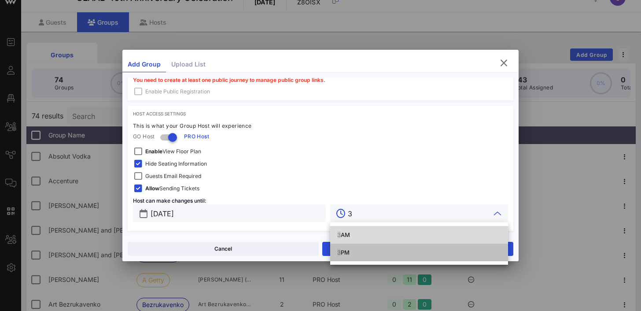
click at [349, 253] on div "3 PM" at bounding box center [419, 252] width 164 height 7
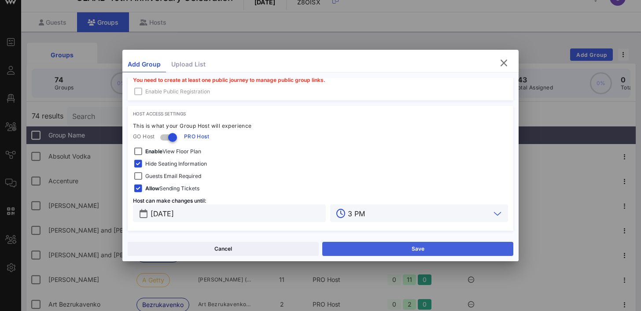
type input "3 PM"
click at [357, 251] on button "Save" at bounding box center [417, 249] width 191 height 14
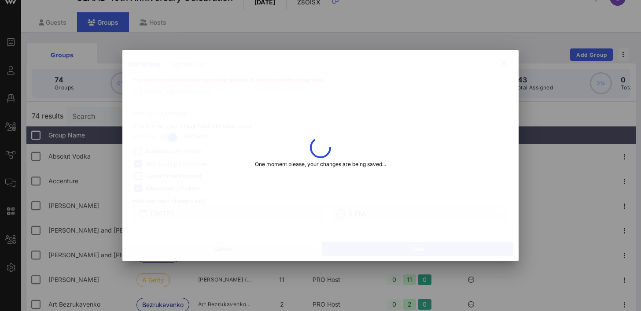
type input "[PERSON_NAME][EMAIL_ADDRESS][PERSON_NAME][DOMAIN_NAME]"
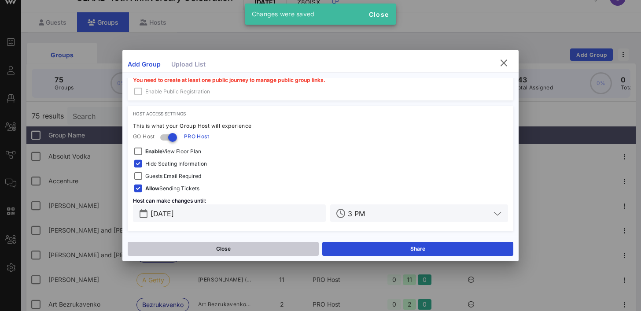
click at [234, 250] on button "Close" at bounding box center [223, 249] width 191 height 14
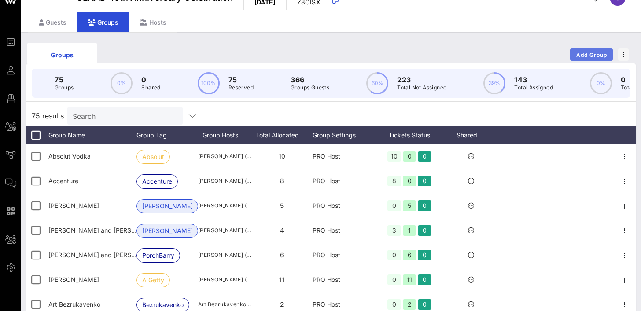
click at [582, 53] on span "Add Group" at bounding box center [592, 55] width 32 height 7
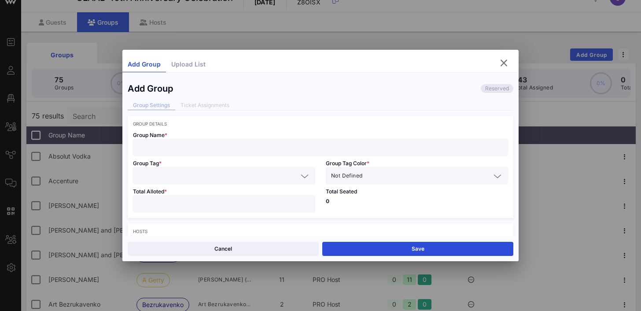
click at [181, 148] on input "text" at bounding box center [320, 147] width 365 height 11
type input "[PERSON_NAME]"
click at [178, 174] on input "text" at bounding box center [217, 175] width 159 height 11
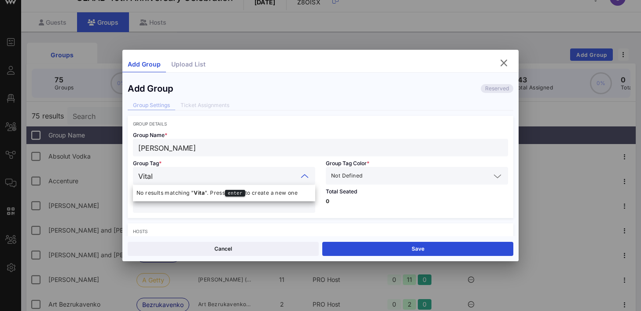
type input "[PERSON_NAME]"
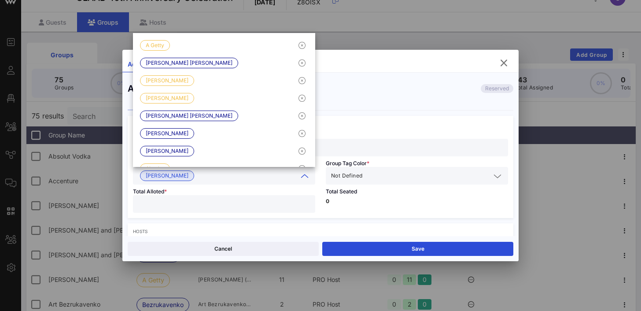
click at [377, 175] on input "text" at bounding box center [427, 175] width 126 height 11
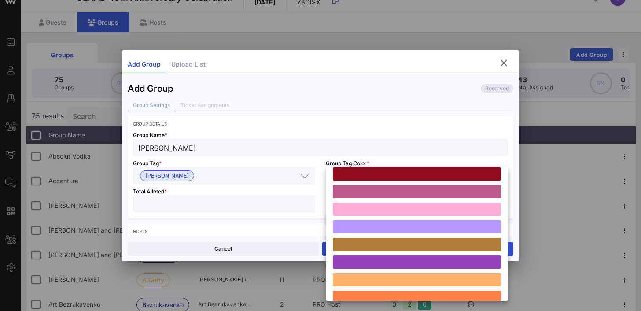
scroll to position [243, 0]
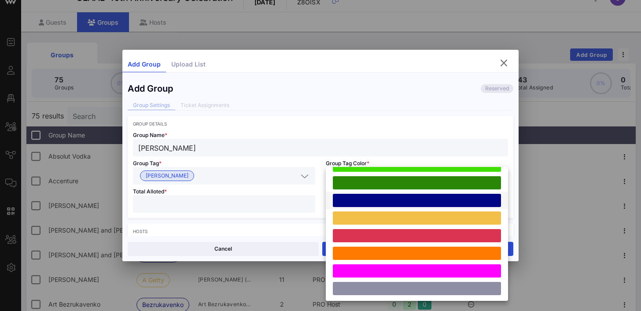
click at [378, 194] on div at bounding box center [417, 200] width 168 height 13
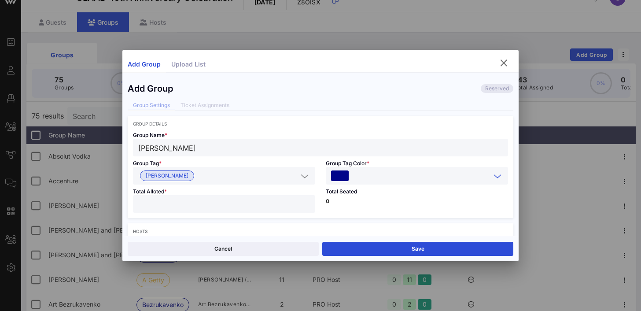
click at [215, 208] on input "number" at bounding box center [224, 203] width 172 height 11
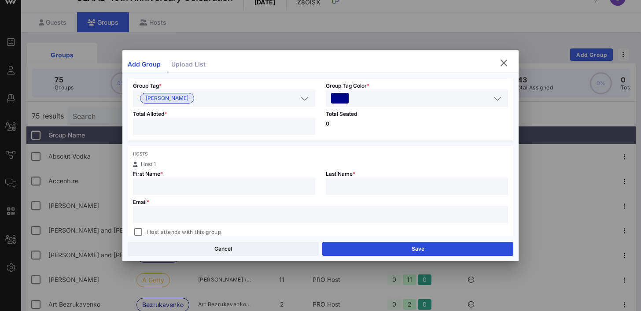
scroll to position [82, 0]
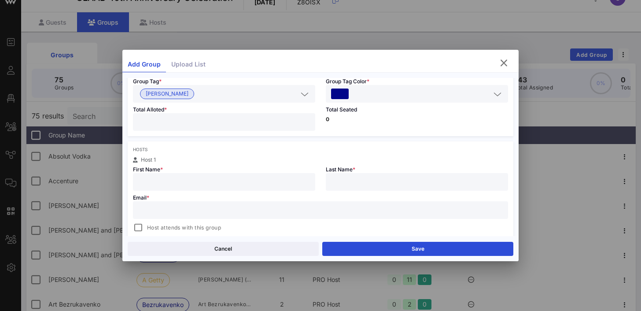
type input "*"
click at [254, 180] on input "text" at bounding box center [224, 181] width 172 height 11
type input "[PERSON_NAME]"
click at [213, 210] on input "text" at bounding box center [320, 209] width 365 height 11
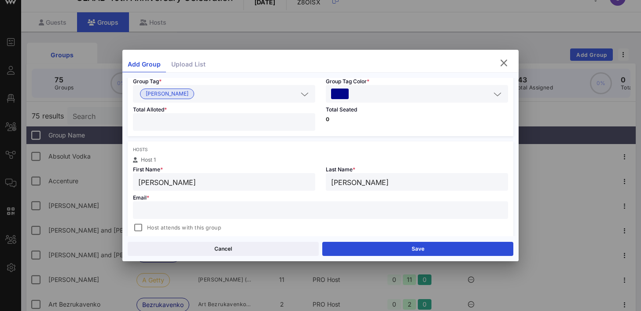
paste input "[EMAIL_ADDRESS][DOMAIN_NAME]"
type input "[EMAIL_ADDRESS][DOMAIN_NAME]"
click at [177, 225] on span "Host attends with this group" at bounding box center [184, 227] width 74 height 9
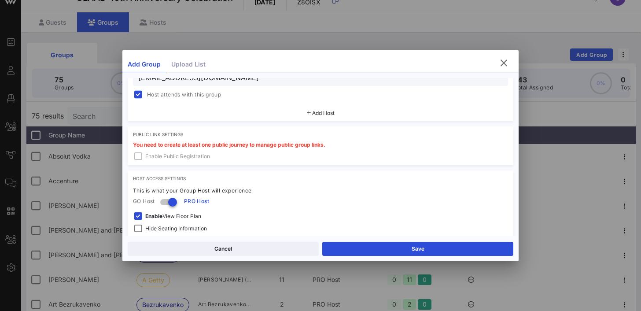
scroll to position [280, 0]
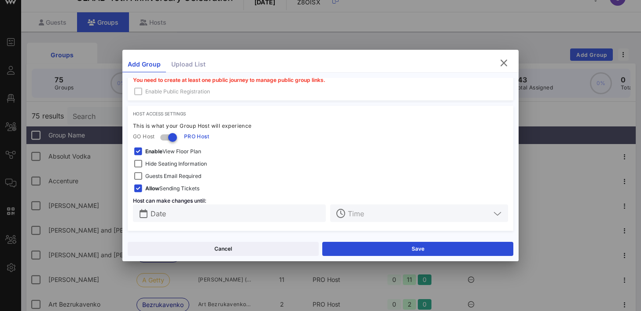
click at [155, 152] on strong "Enable" at bounding box center [153, 151] width 17 height 7
click at [155, 164] on span "Hide Seating Information" at bounding box center [176, 163] width 62 height 9
click at [170, 216] on input "text" at bounding box center [236, 212] width 170 height 11
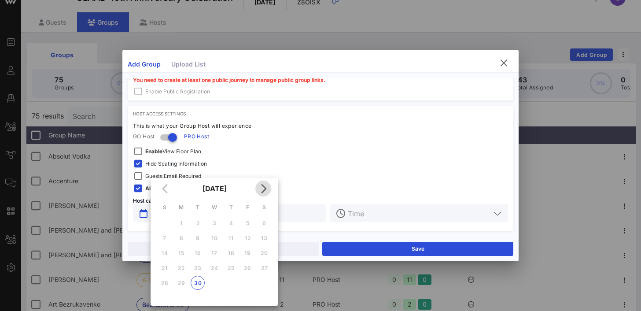
click at [266, 187] on icon "Next month" at bounding box center [263, 188] width 11 height 11
click at [249, 221] on div "3" at bounding box center [247, 223] width 14 height 7
type input "[DATE]"
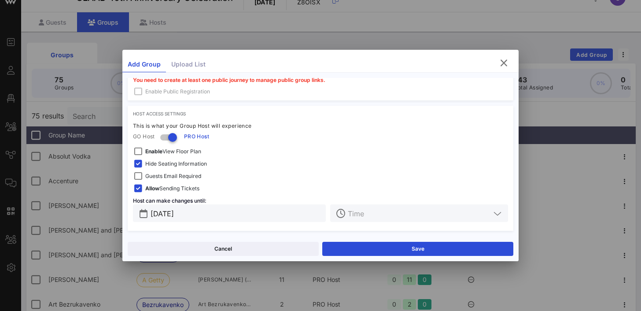
click at [407, 216] on input "text" at bounding box center [419, 212] width 143 height 11
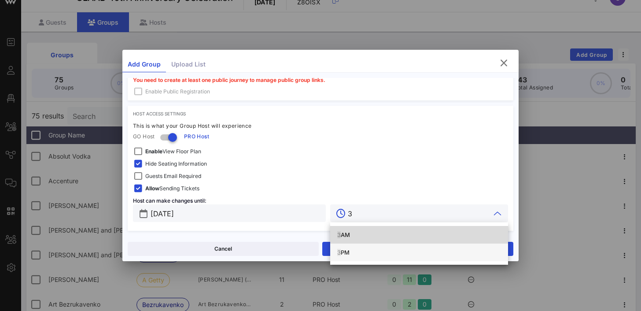
click at [395, 253] on div "3 PM" at bounding box center [419, 252] width 164 height 7
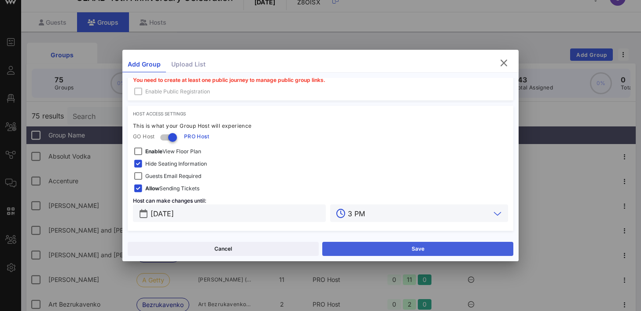
type input "3 PM"
click at [394, 251] on button "Save" at bounding box center [417, 249] width 191 height 14
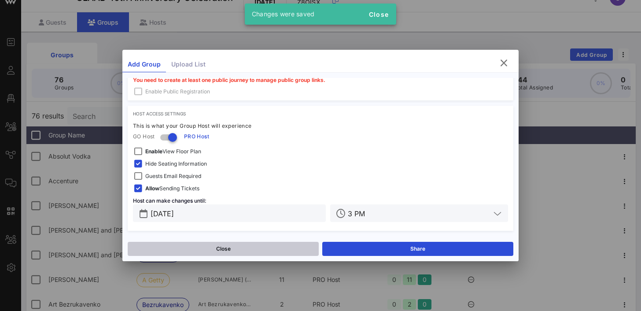
click at [235, 252] on button "Close" at bounding box center [223, 249] width 191 height 14
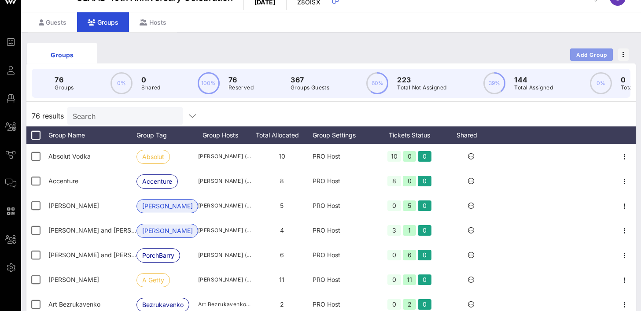
click at [582, 55] on span "Add Group" at bounding box center [592, 55] width 32 height 7
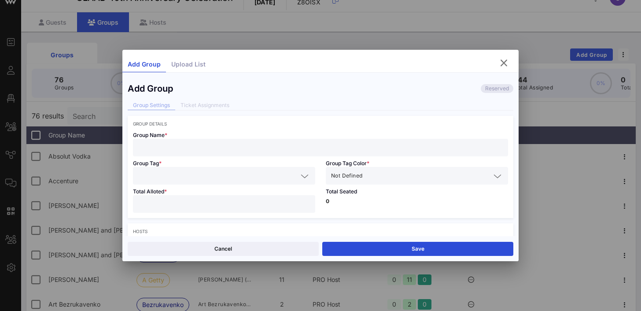
click at [213, 152] on input "text" at bounding box center [320, 147] width 365 height 11
type input "[PERSON_NAME]"
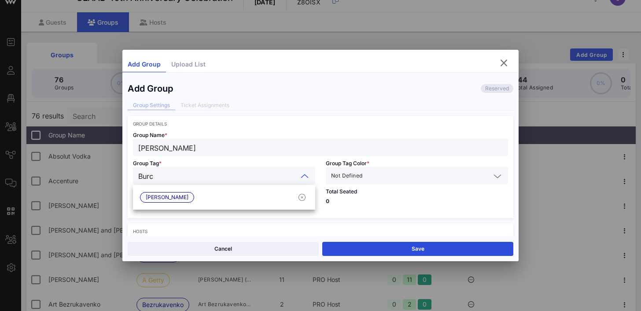
type input "[PERSON_NAME]"
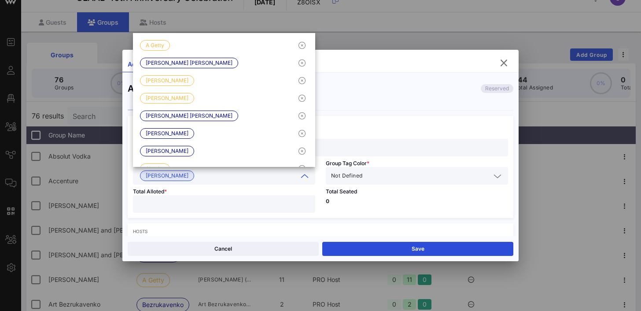
click at [408, 174] on input "text" at bounding box center [427, 175] width 126 height 11
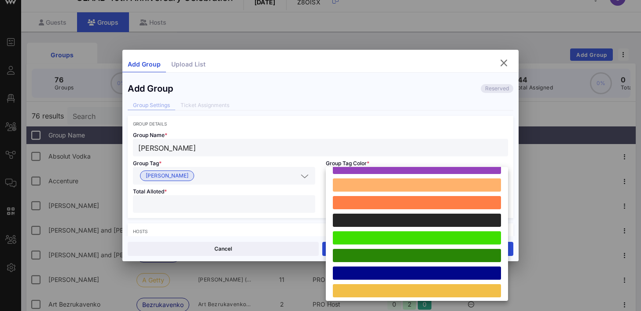
scroll to position [173, 0]
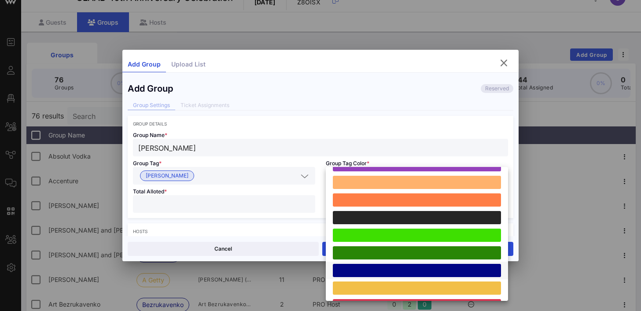
click at [393, 273] on div at bounding box center [417, 270] width 168 height 13
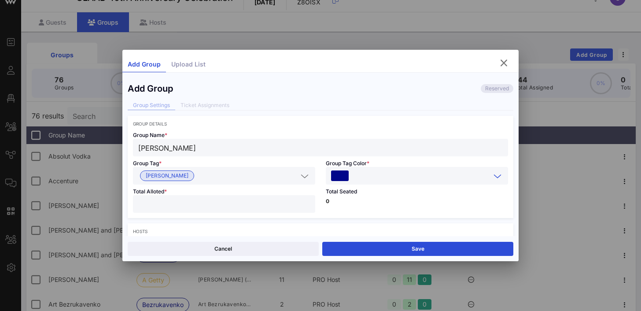
click at [211, 207] on input "number" at bounding box center [224, 203] width 172 height 11
type input "*"
click at [369, 203] on p "0" at bounding box center [417, 201] width 182 height 5
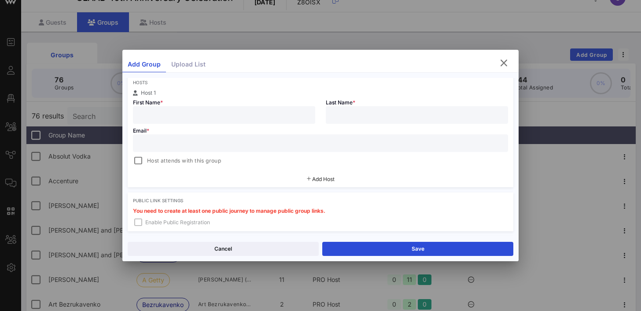
scroll to position [163, 0]
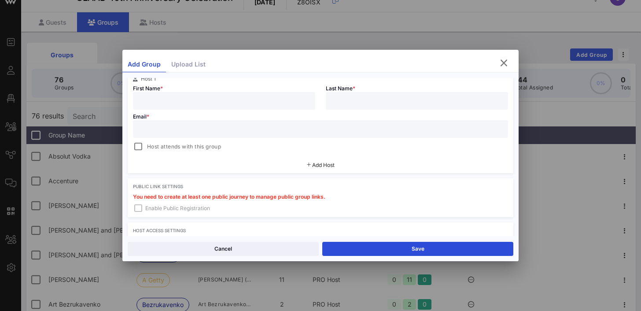
click at [259, 99] on input "text" at bounding box center [224, 100] width 172 height 11
type input "[PERSON_NAME]"
paste input "[EMAIL_ADDRESS][DOMAIN_NAME]"
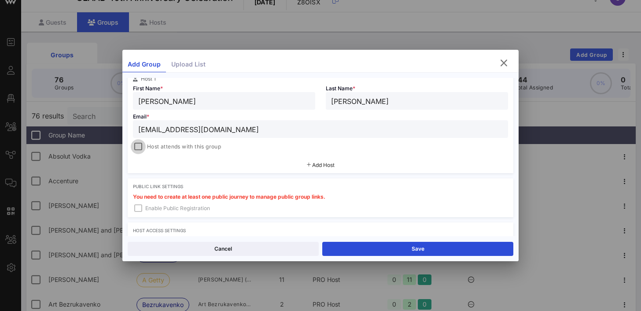
type input "[EMAIL_ADDRESS][DOMAIN_NAME]"
click at [139, 150] on div at bounding box center [138, 146] width 12 height 12
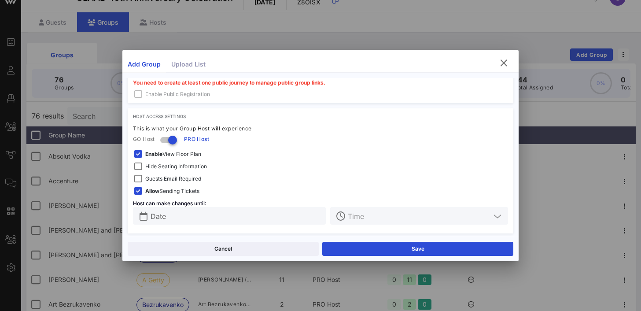
scroll to position [280, 0]
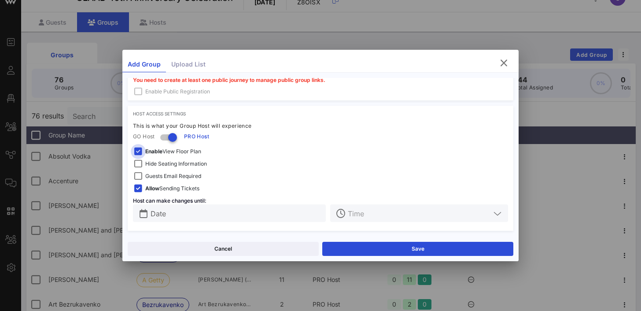
click at [140, 152] on div at bounding box center [138, 151] width 12 height 12
click at [140, 162] on div at bounding box center [138, 164] width 12 height 12
click at [169, 216] on input "Date" at bounding box center [236, 212] width 170 height 11
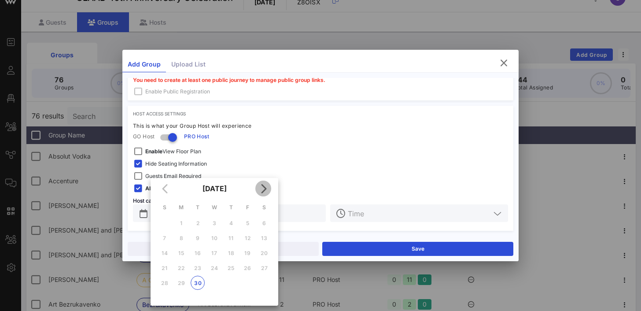
click at [265, 185] on icon "Next month" at bounding box center [263, 188] width 11 height 11
click at [247, 223] on div "3" at bounding box center [247, 223] width 14 height 7
type input "[DATE]"
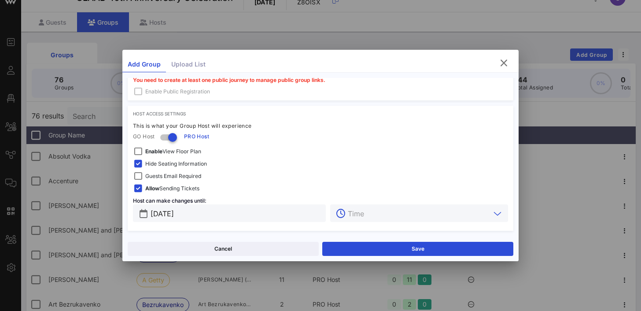
click at [369, 213] on input "text" at bounding box center [419, 212] width 143 height 11
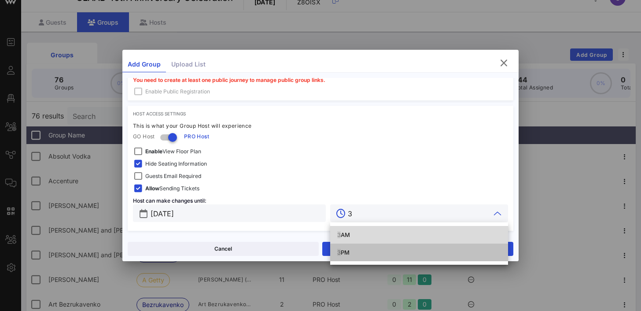
click at [366, 252] on div "3 PM" at bounding box center [419, 252] width 164 height 7
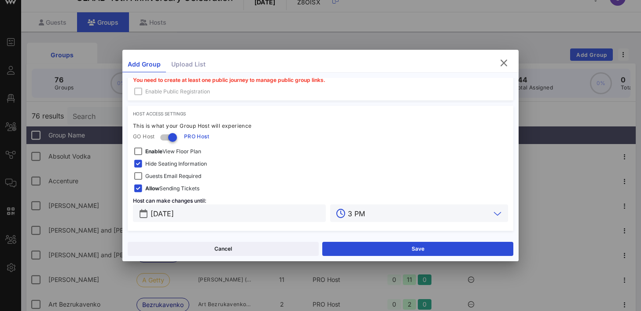
type input "3 PM"
click at [366, 252] on button "Save" at bounding box center [417, 249] width 191 height 14
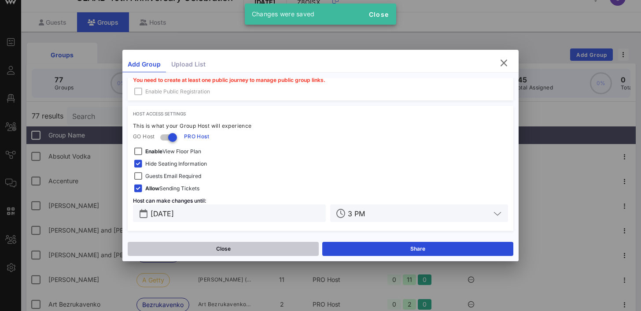
click at [261, 244] on button "Close" at bounding box center [223, 249] width 191 height 14
